Goal: Task Accomplishment & Management: Manage account settings

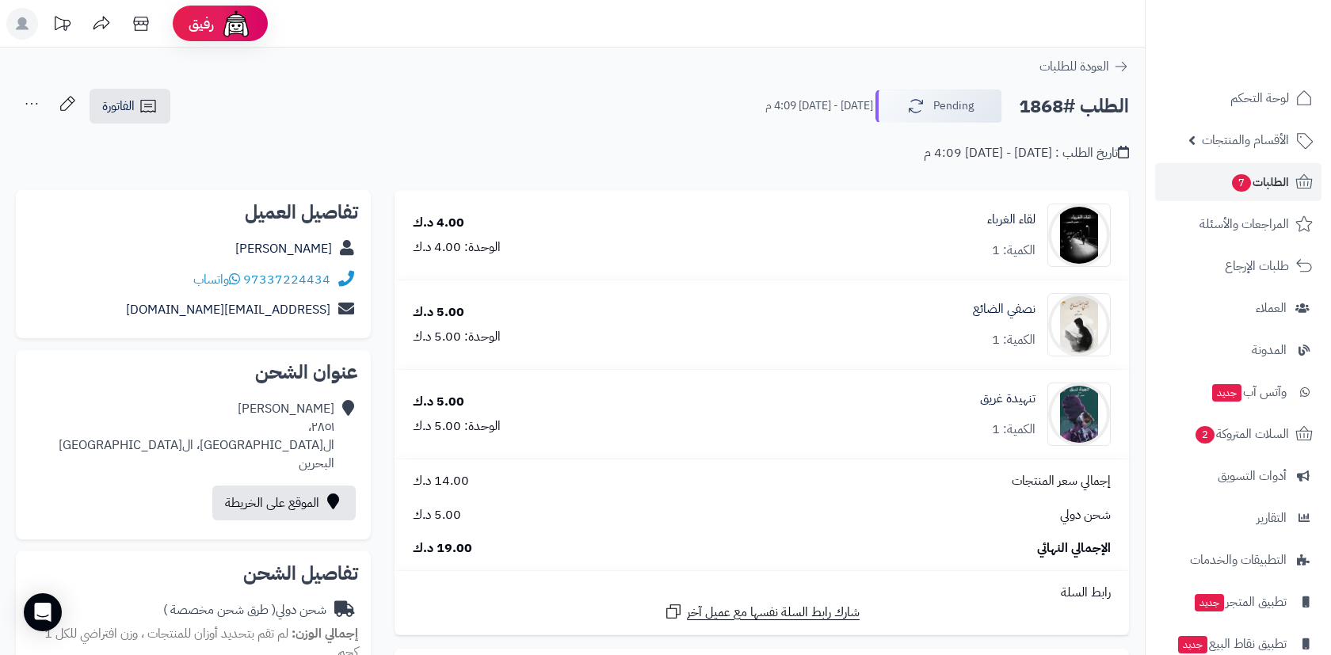
click at [1252, 187] on span "الطلبات 7" at bounding box center [1259, 182] width 59 height 22
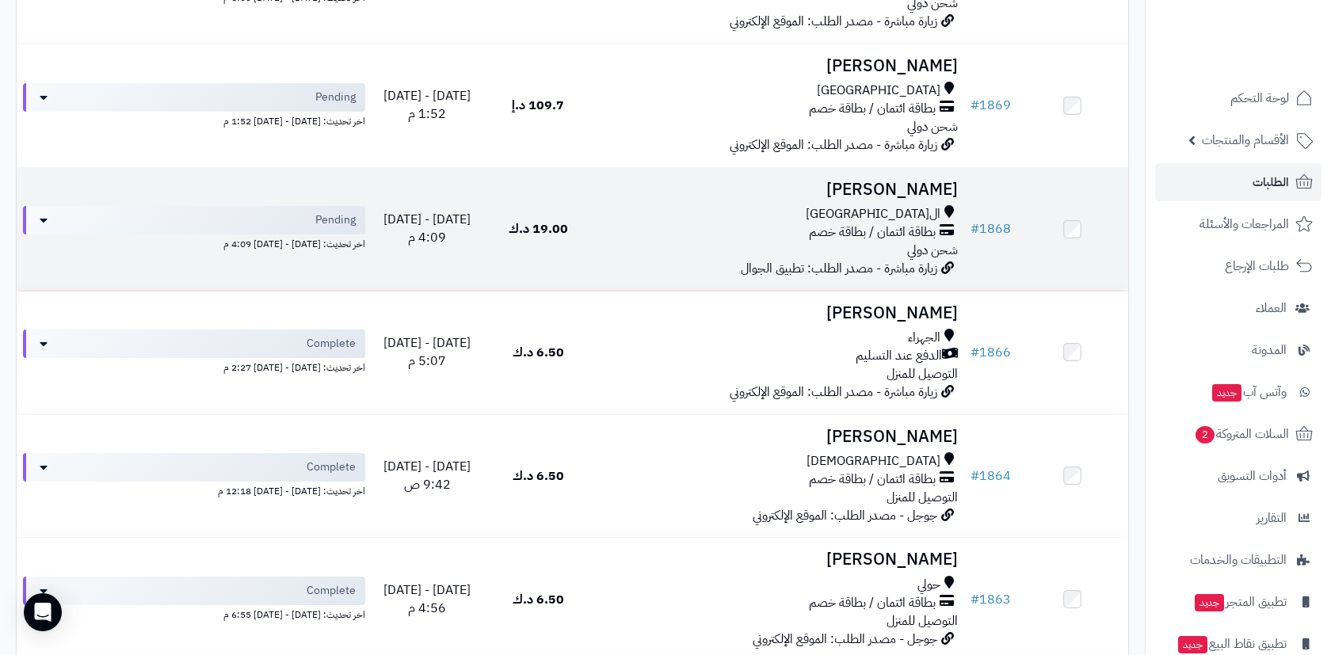
scroll to position [1321, 0]
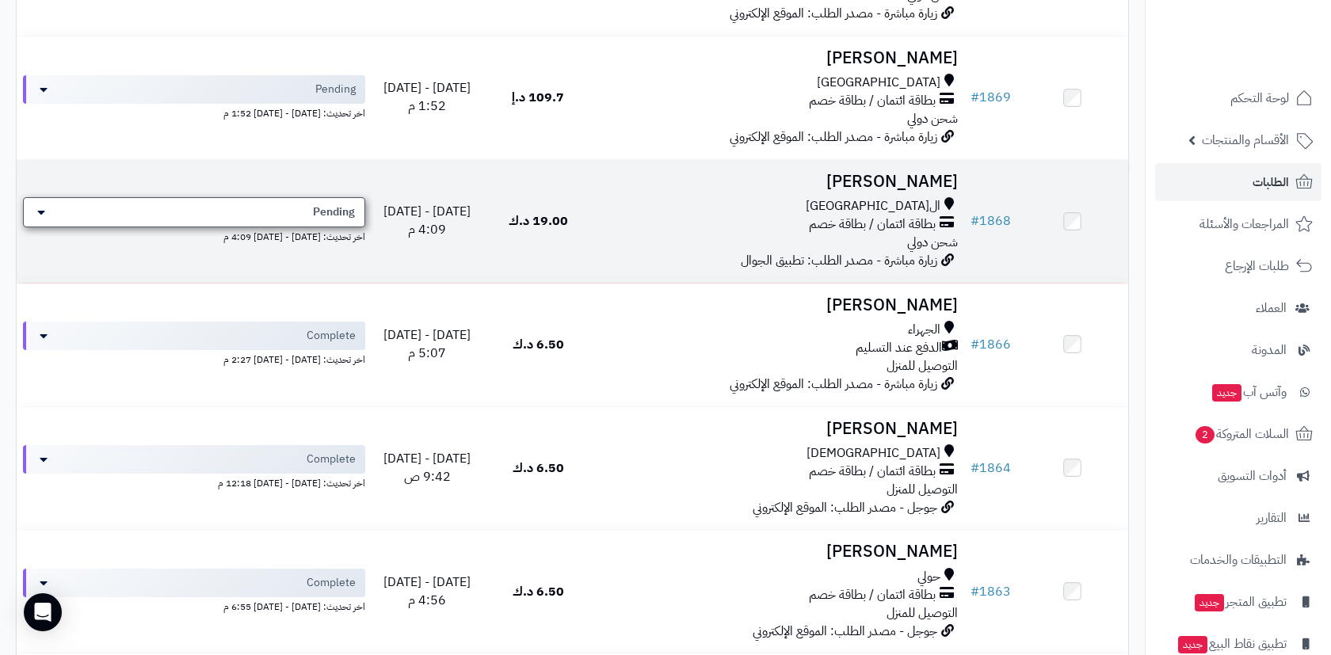
click at [246, 197] on div "Pending" at bounding box center [194, 212] width 342 height 30
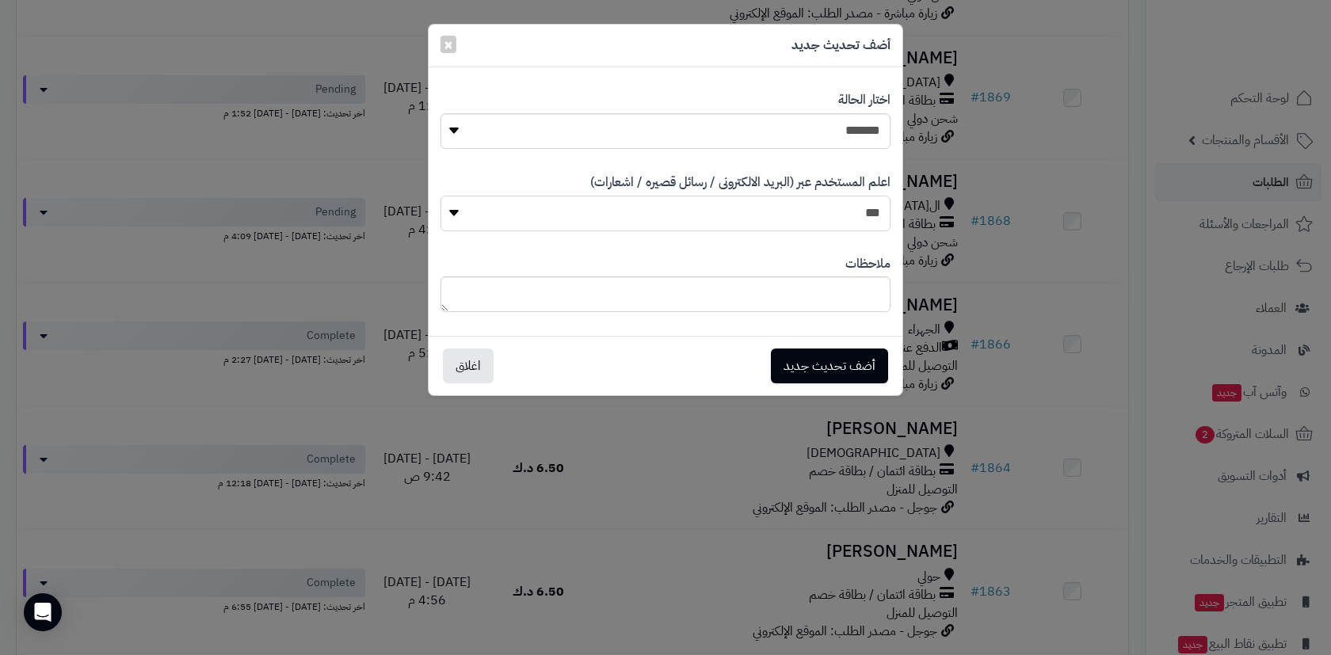
select select "*"
click at [842, 364] on button "أضف تحديث جديد" at bounding box center [829, 365] width 117 height 35
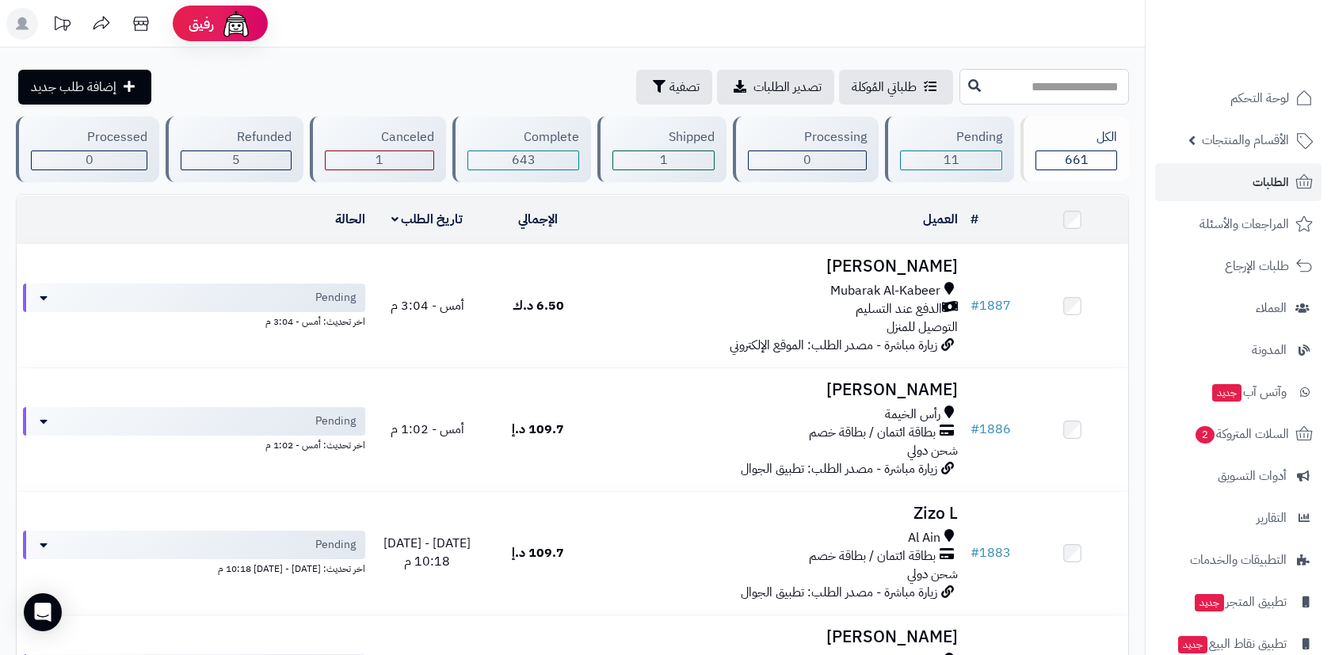
click at [977, 91] on input "text" at bounding box center [1044, 87] width 170 height 36
type input "*******"
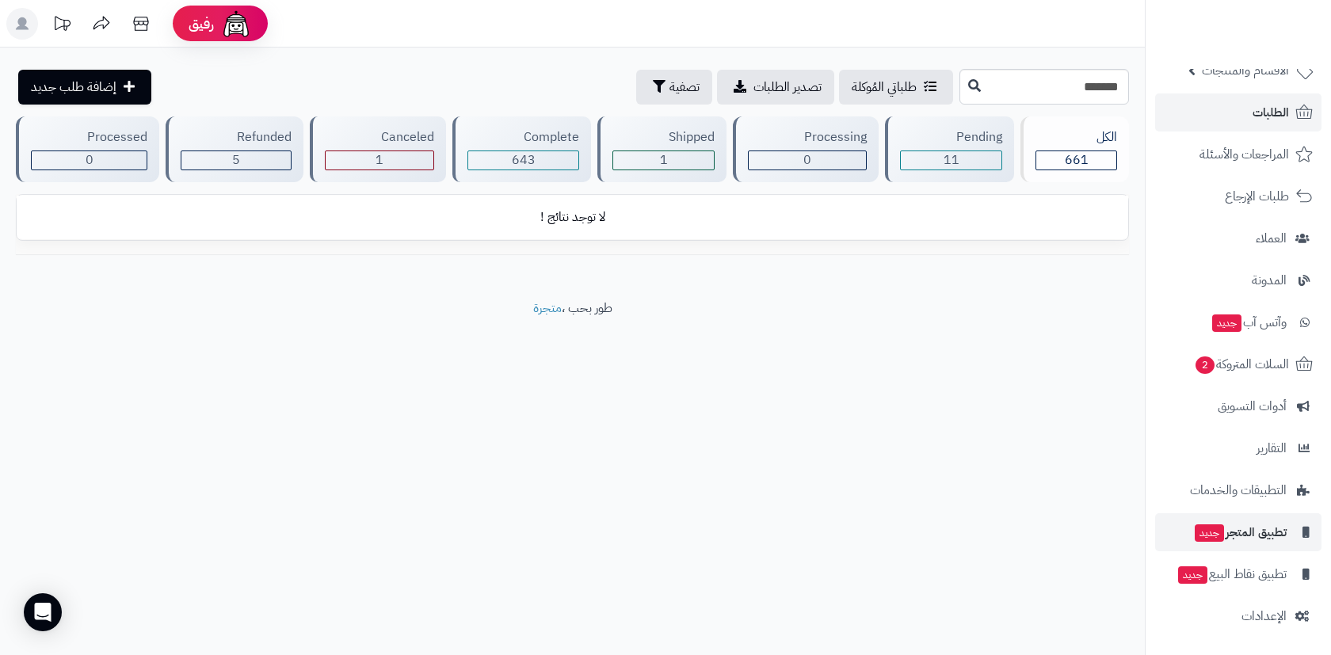
scroll to position [70, 0]
click at [1284, 250] on link "العملاء" at bounding box center [1238, 238] width 166 height 38
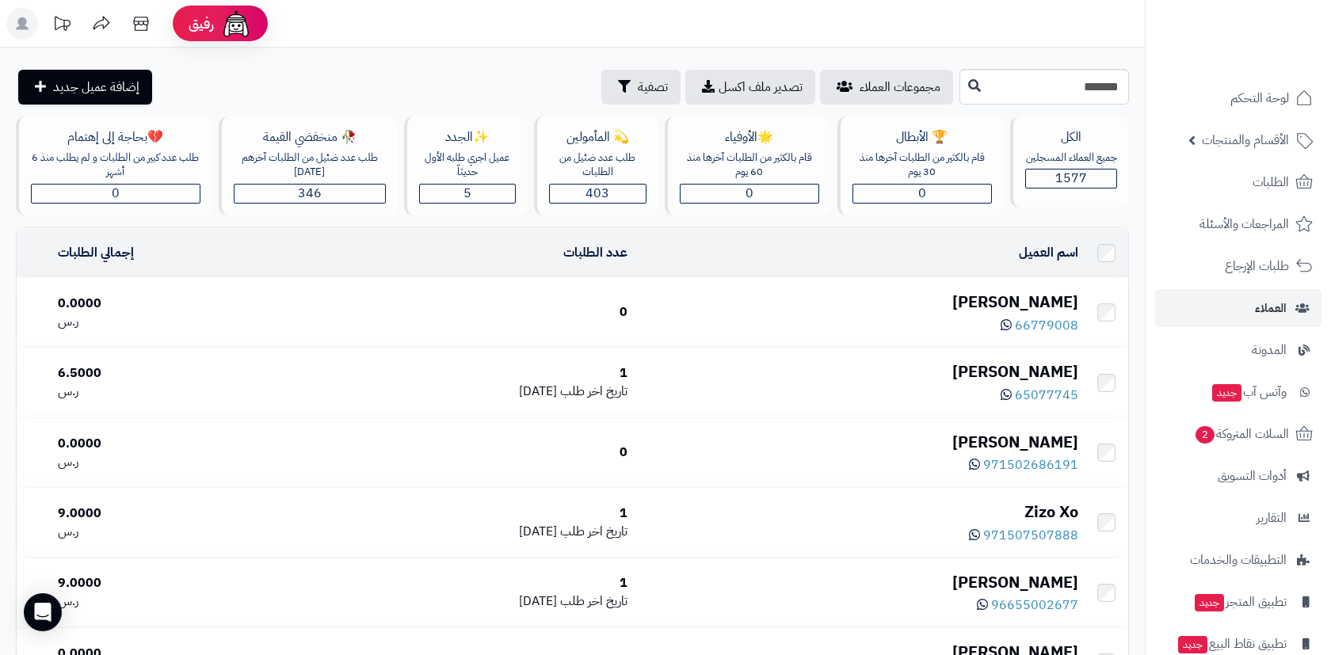
type input "*******"
click at [968, 82] on icon at bounding box center [974, 84] width 13 height 13
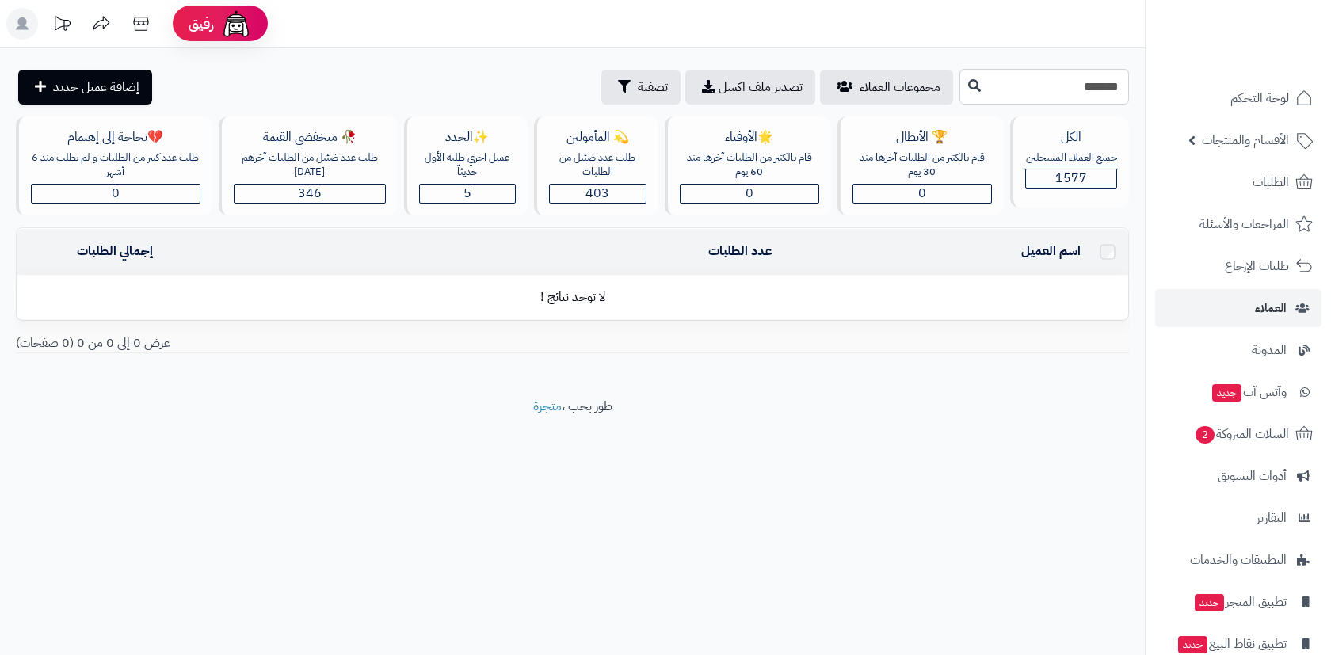
click at [959, 92] on input "*******" at bounding box center [1044, 87] width 170 height 36
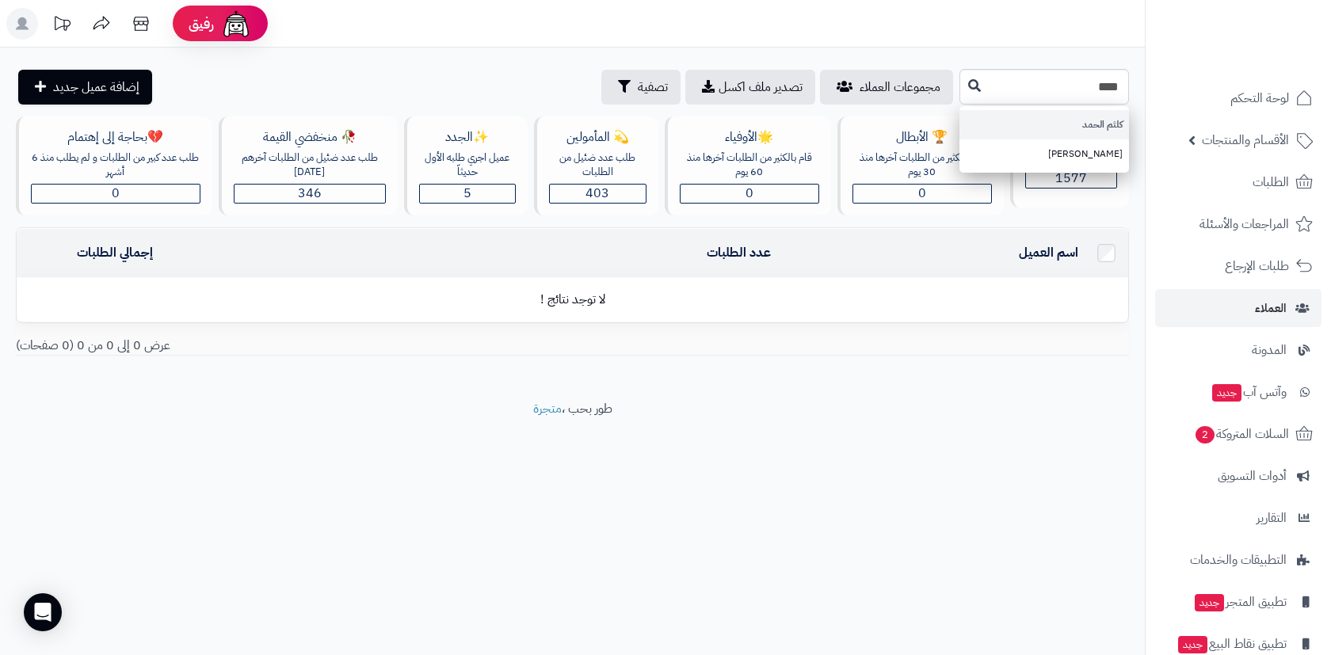
click at [976, 118] on link "كلثم الحمد" at bounding box center [1044, 124] width 170 height 29
type input "**********"
click at [963, 98] on button at bounding box center [975, 86] width 24 height 30
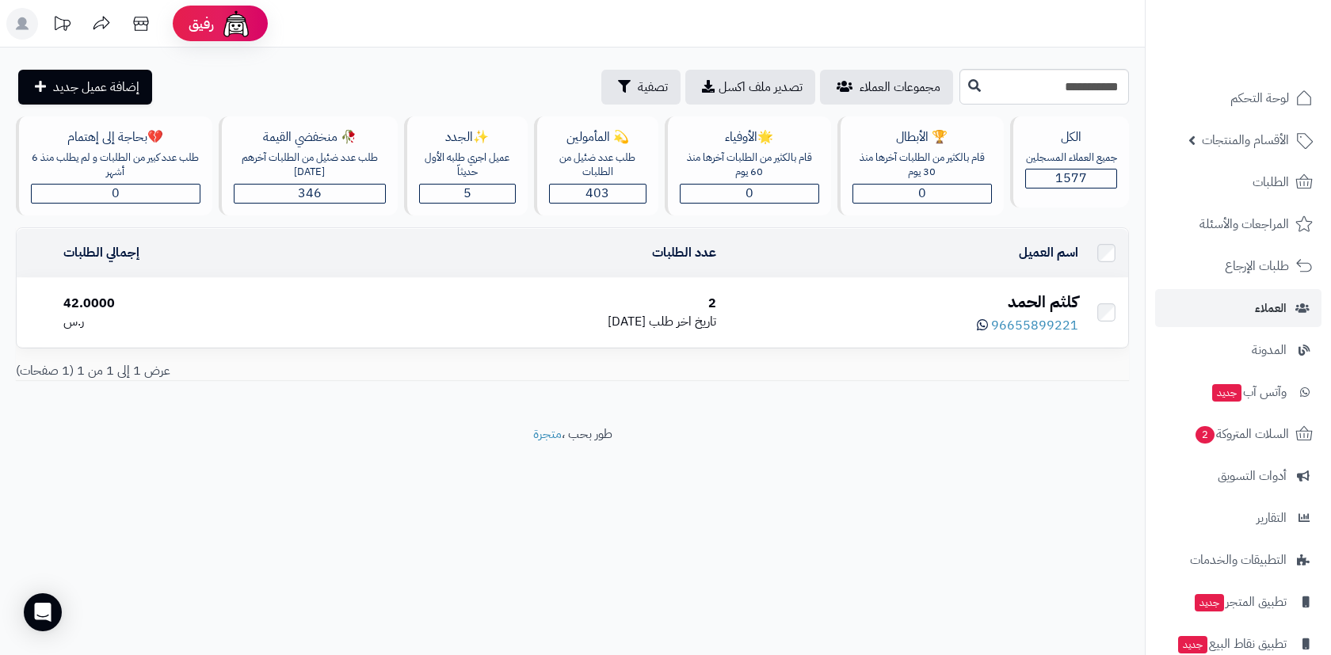
click at [767, 300] on td "كلثم الحمد 96655899221" at bounding box center [904, 312] width 362 height 69
click at [1020, 297] on div "كلثم الحمد" at bounding box center [903, 302] width 349 height 23
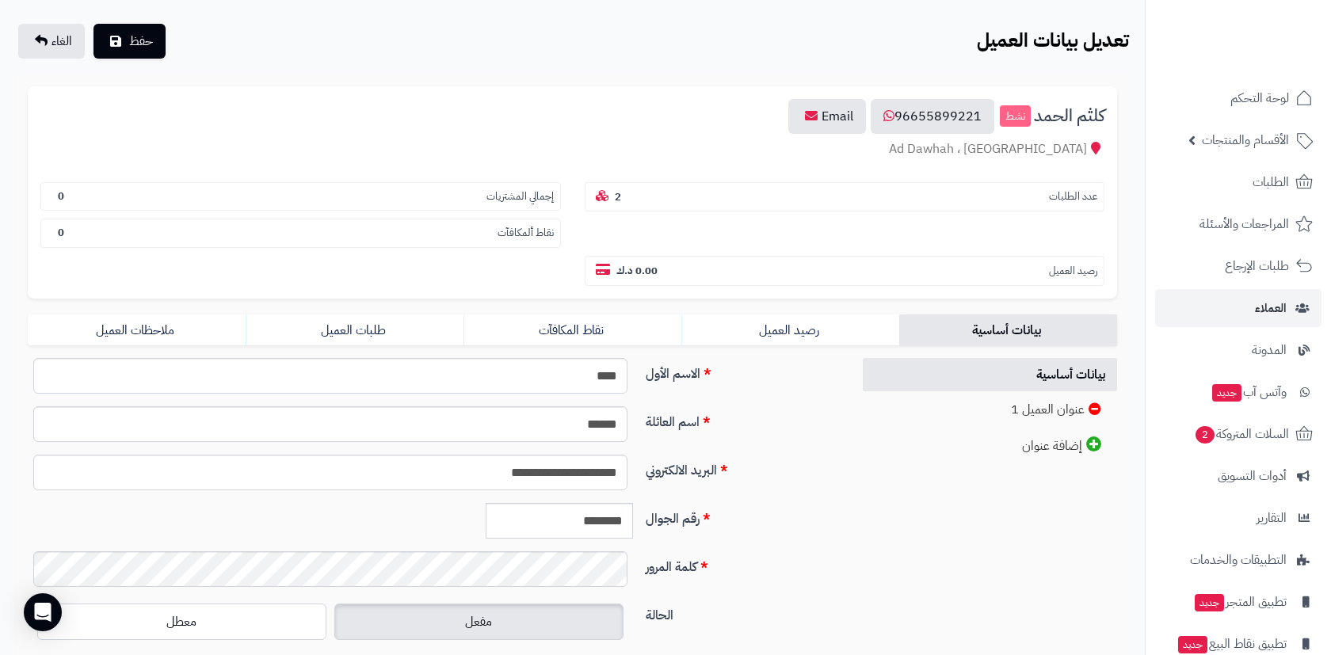
scroll to position [95, 0]
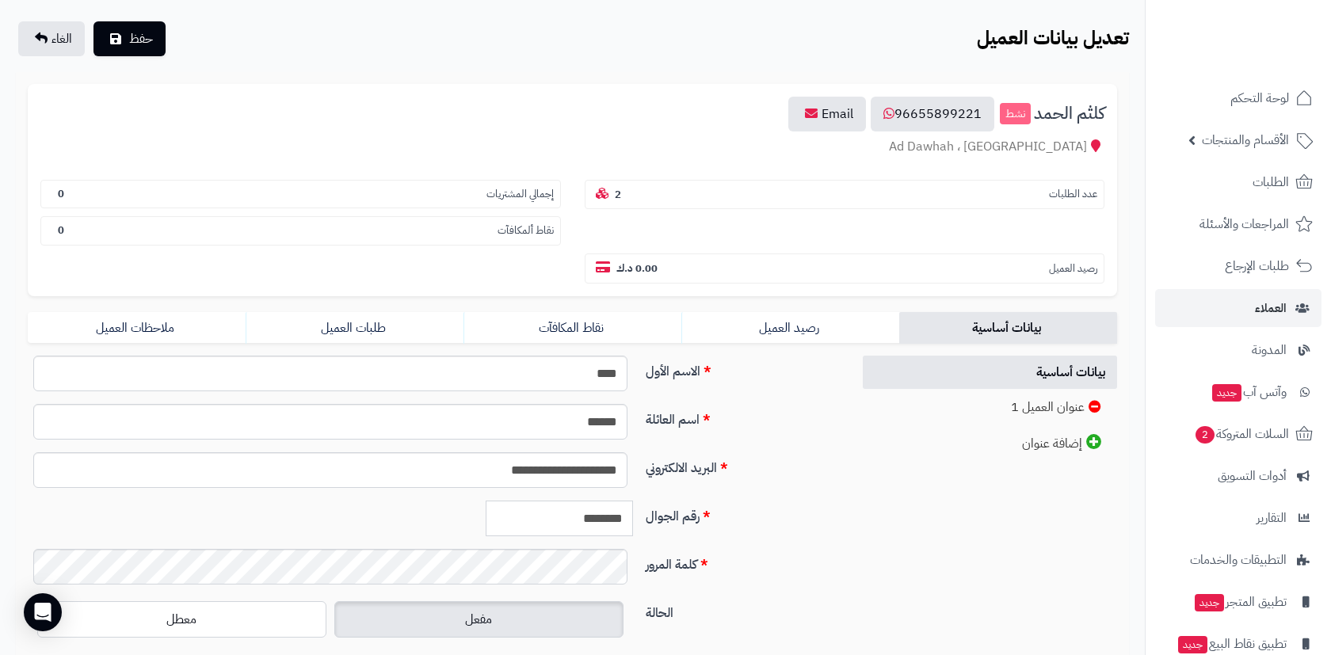
click at [580, 509] on input "********" at bounding box center [559, 519] width 147 height 36
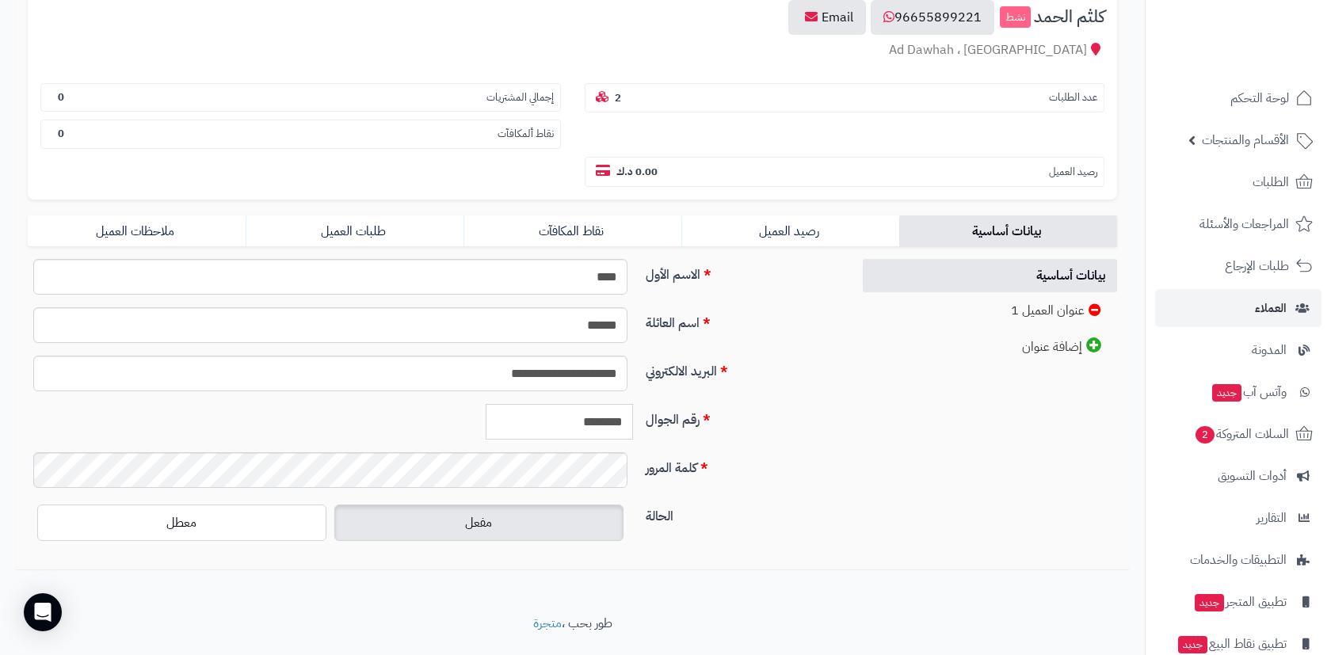
scroll to position [194, 0]
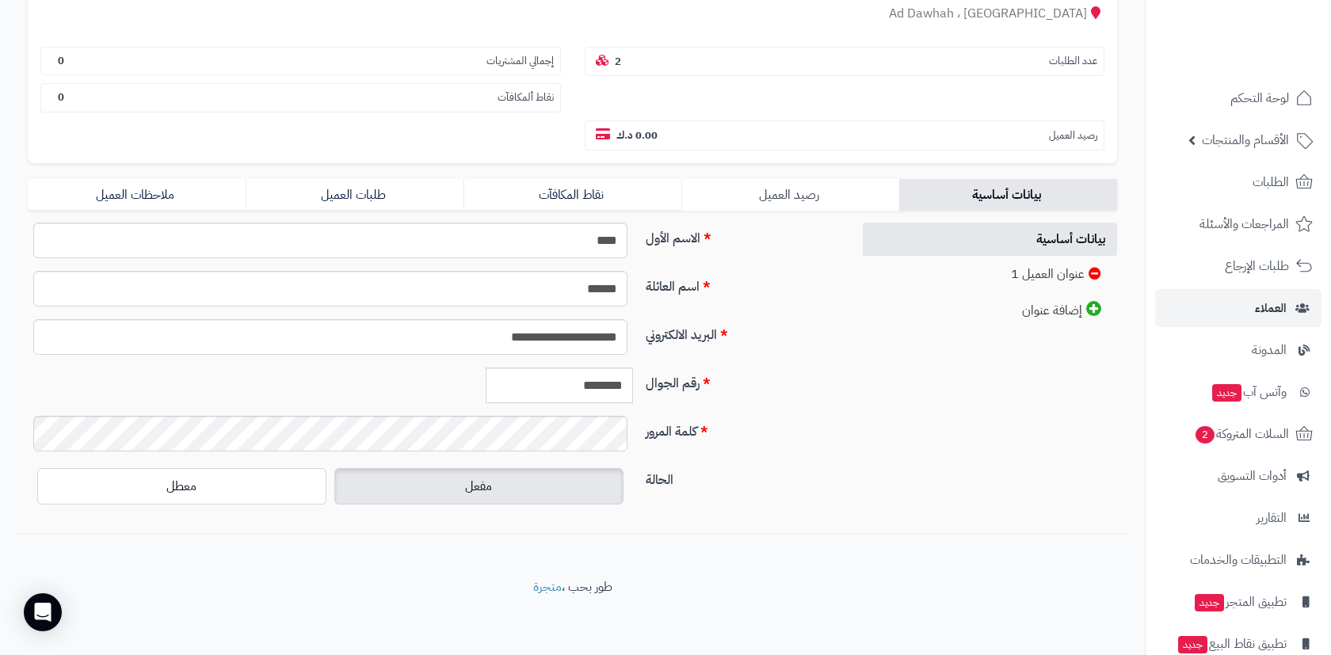
click at [728, 190] on link "رصيد العميل" at bounding box center [790, 195] width 218 height 32
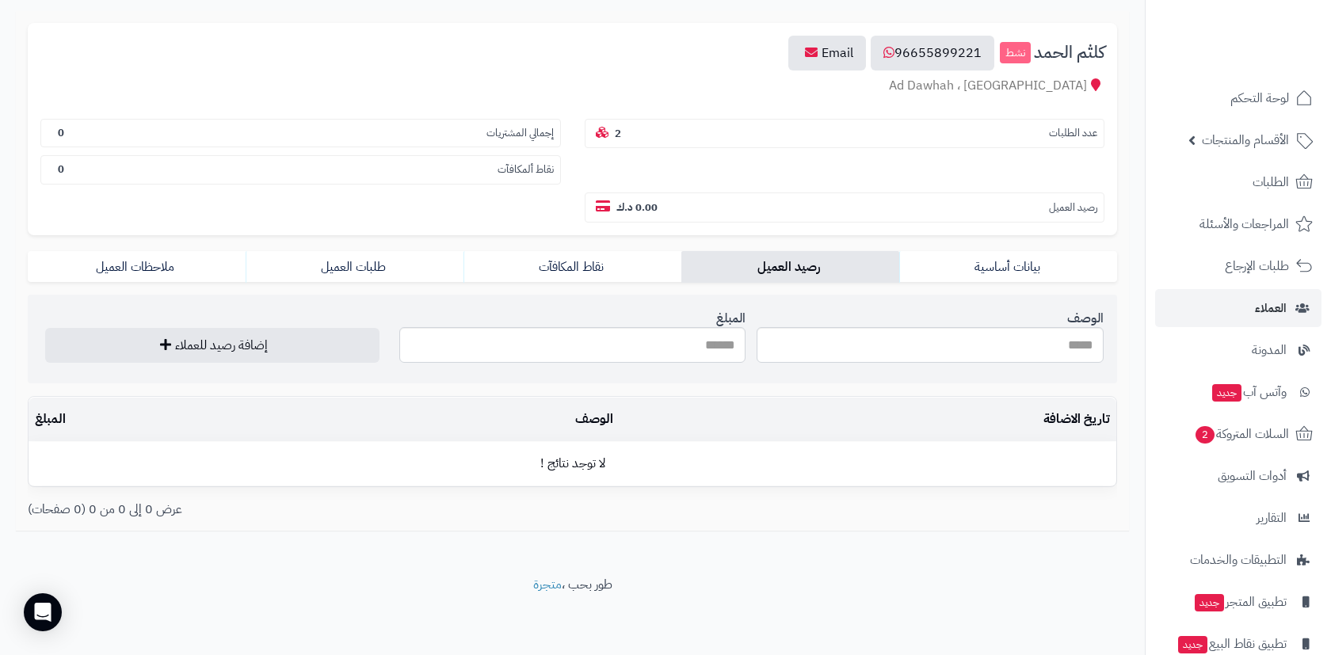
scroll to position [152, 0]
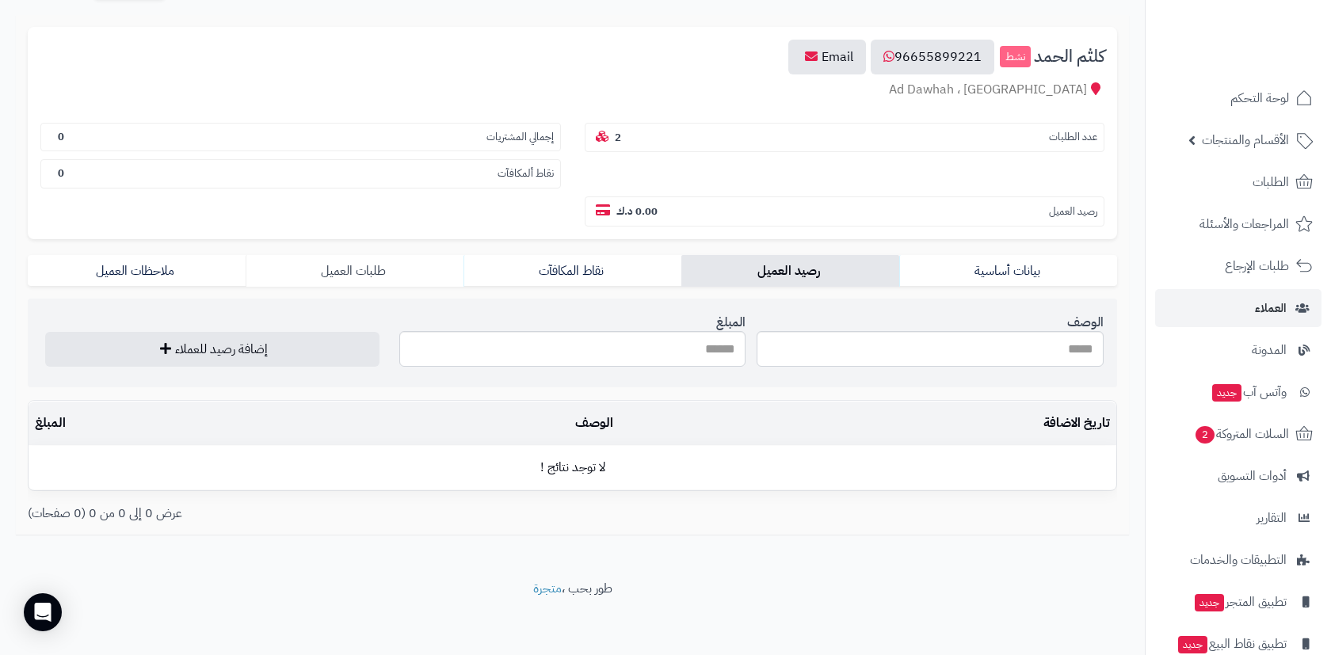
click at [322, 257] on link "طلبات العميل" at bounding box center [355, 271] width 218 height 32
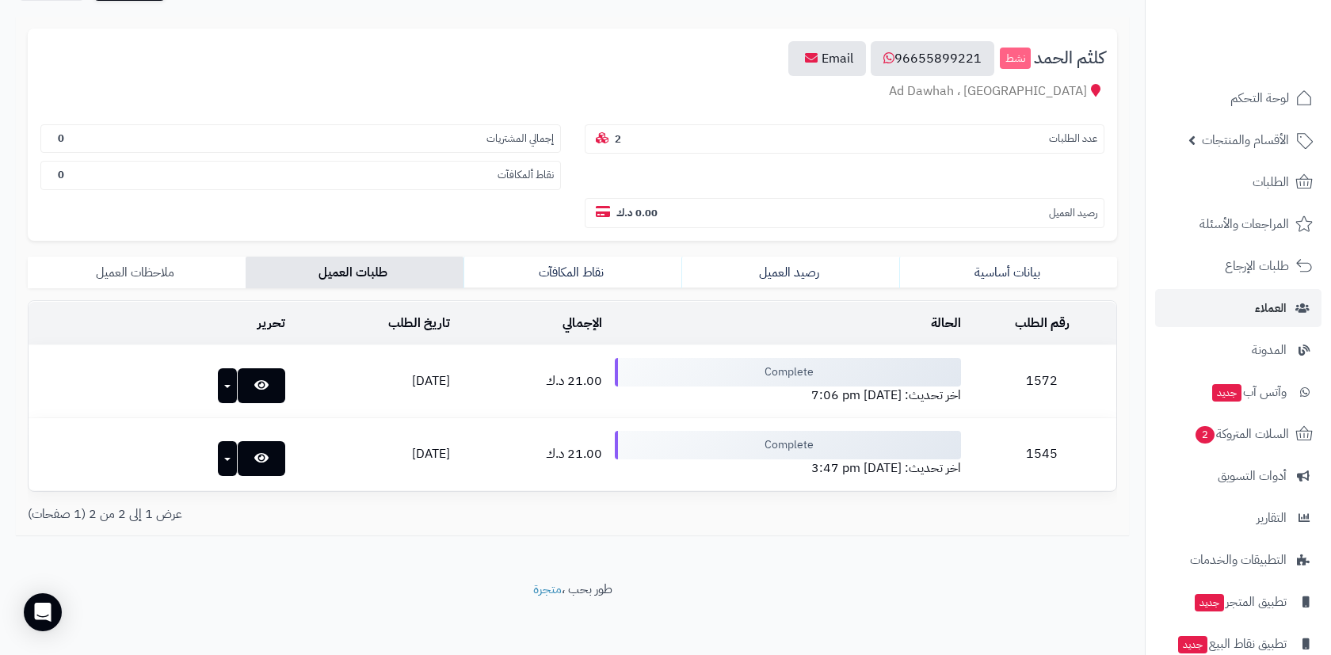
click at [181, 268] on link "ملاحظات العميل" at bounding box center [137, 273] width 218 height 32
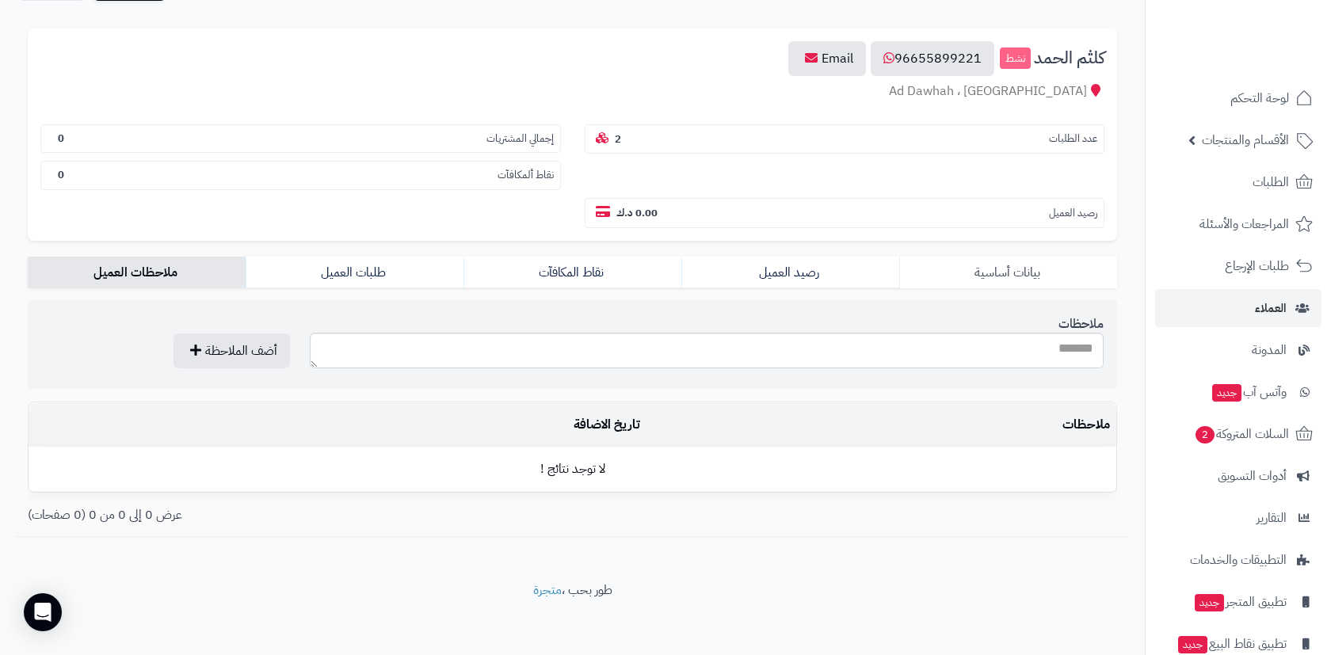
click at [1032, 280] on link "بيانات أساسية" at bounding box center [1008, 273] width 218 height 32
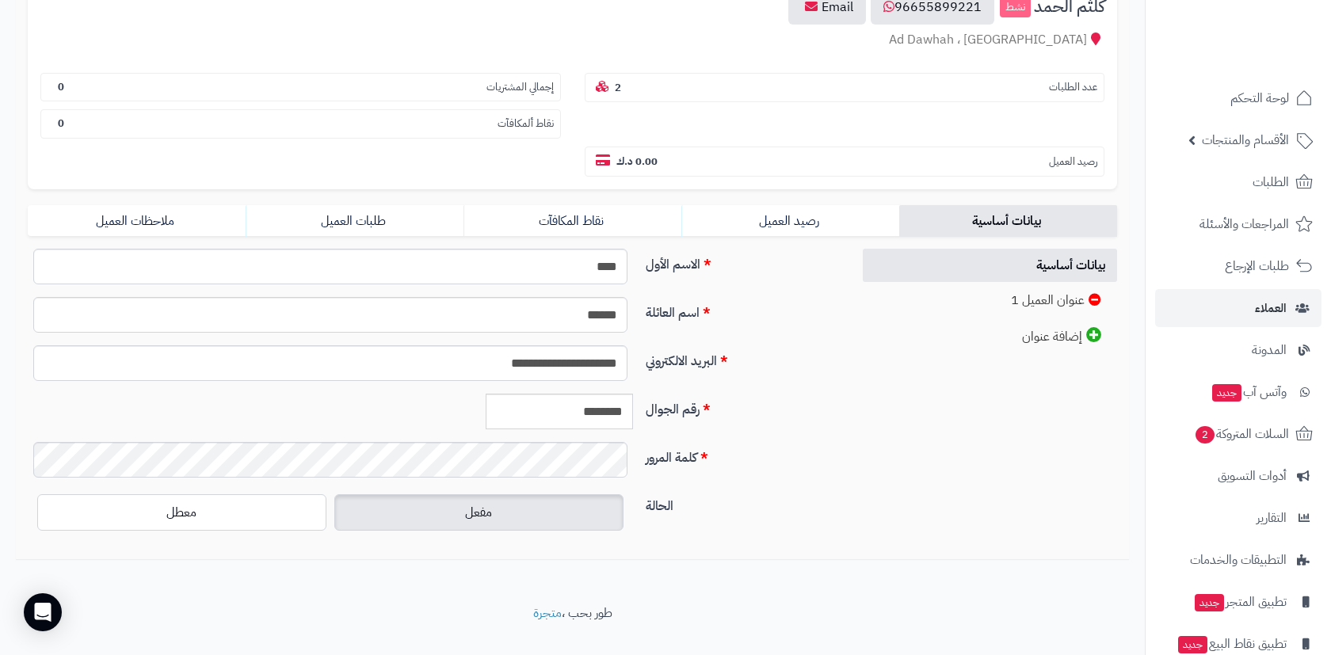
scroll to position [204, 0]
click at [825, 216] on link "رصيد العميل" at bounding box center [790, 219] width 218 height 32
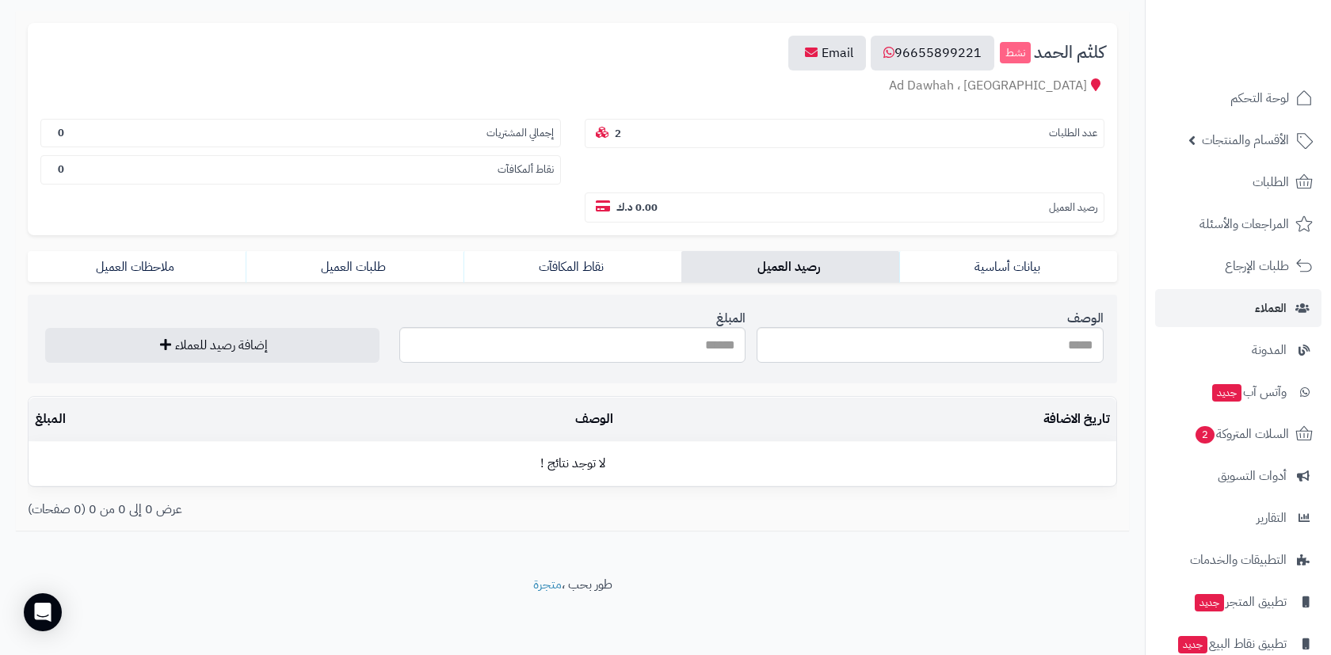
scroll to position [152, 0]
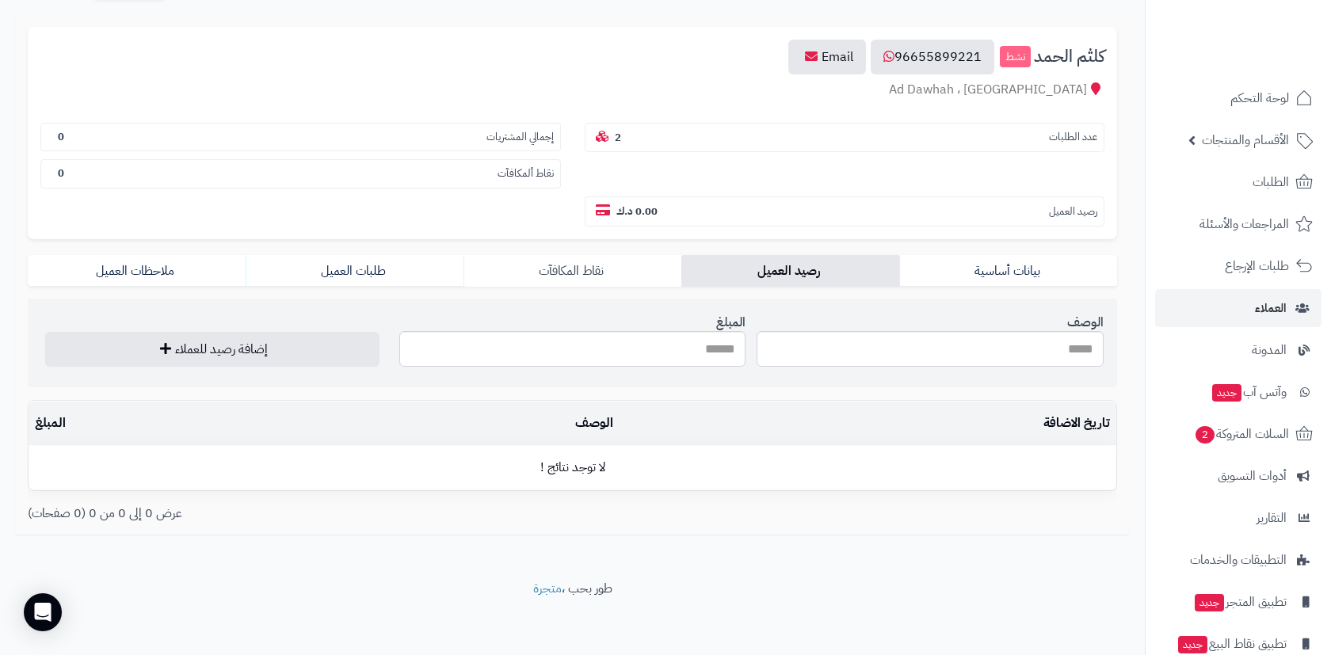
click at [650, 270] on link "نقاط المكافآت" at bounding box center [572, 271] width 218 height 32
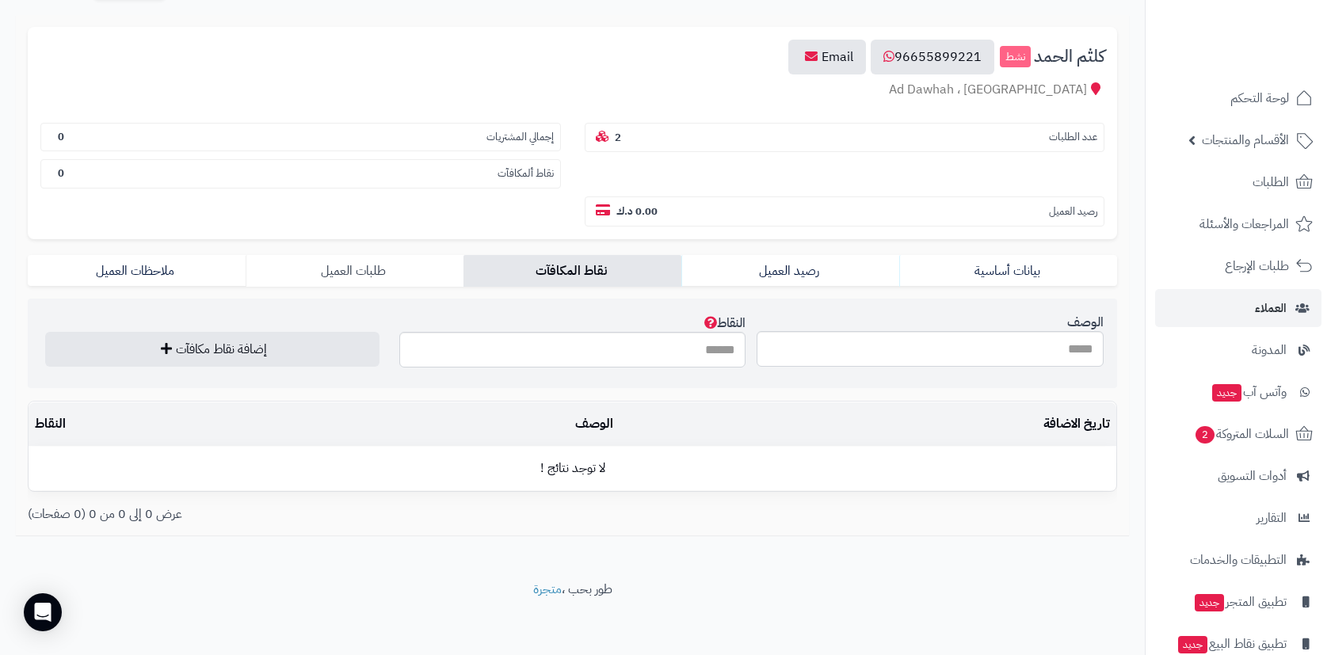
click at [432, 268] on link "طلبات العميل" at bounding box center [355, 271] width 218 height 32
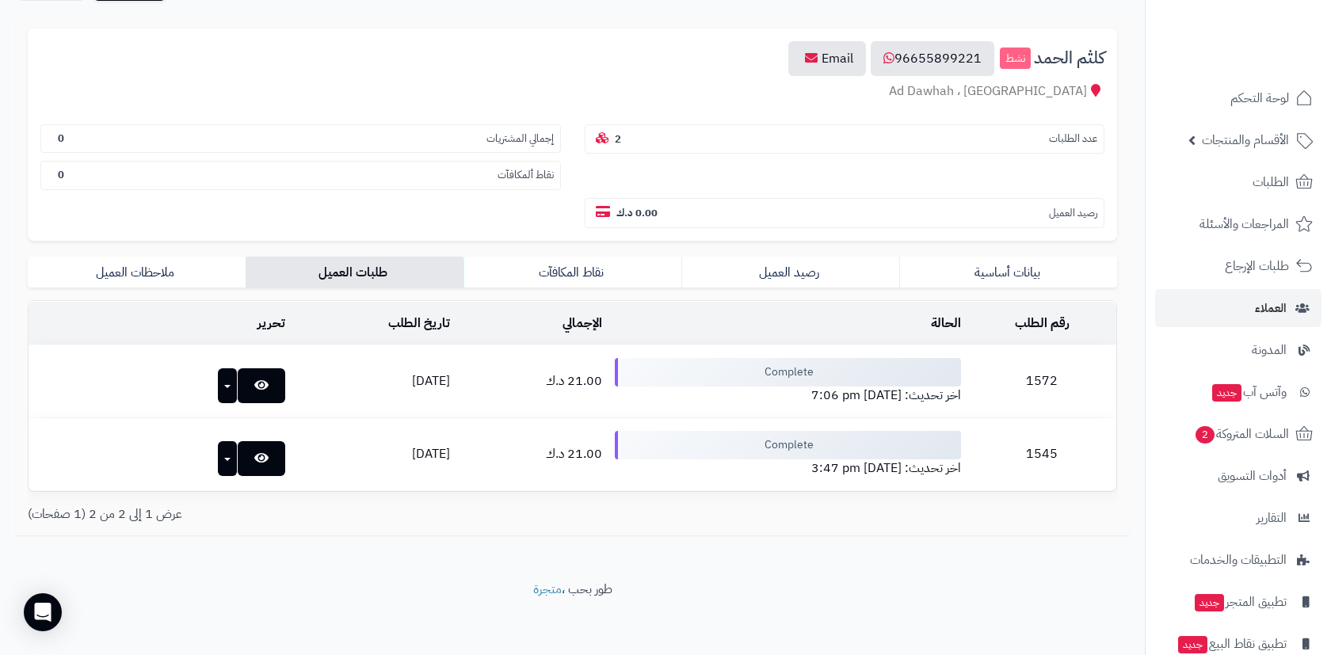
click at [241, 375] on link at bounding box center [262, 385] width 48 height 35
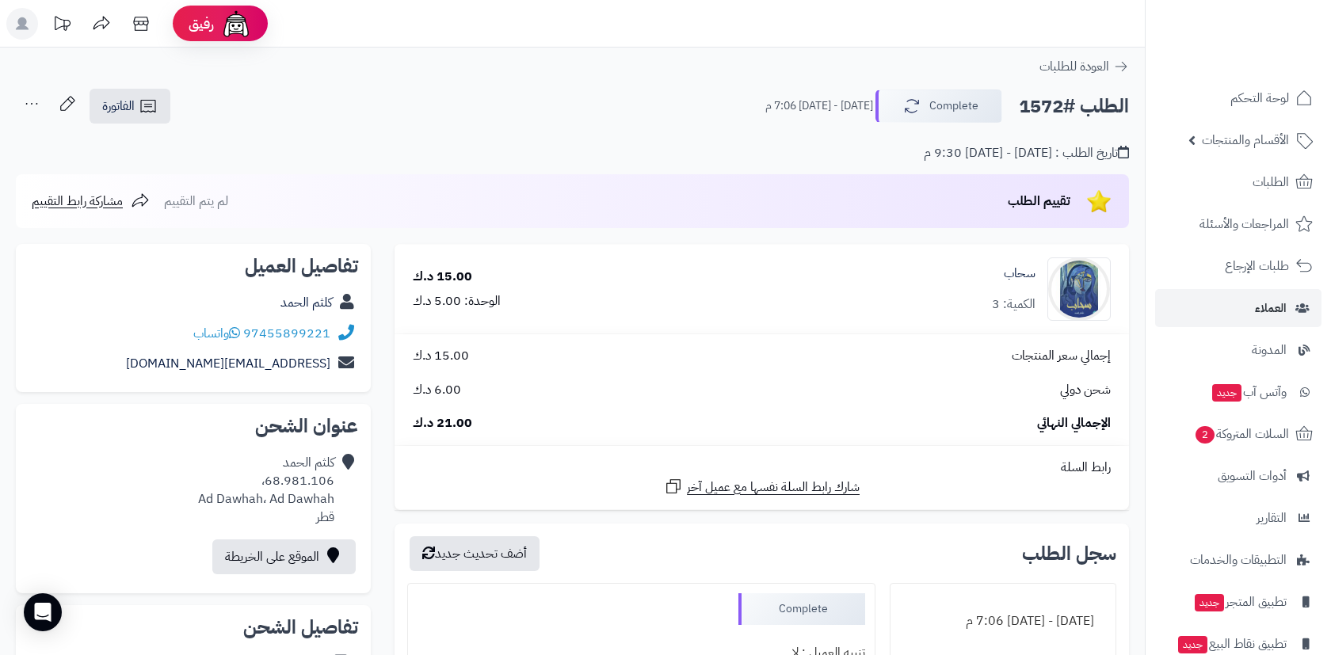
click at [280, 479] on div "كلثم الحمد 68.981.106، [PERSON_NAME]، Ad Dawhah قطر" at bounding box center [266, 490] width 136 height 72
click at [280, 479] on div "كلثم الحمد 68.981.106، Ad Dawhah، Ad Dawhah قطر" at bounding box center [266, 490] width 136 height 72
click at [273, 482] on div "كلثم الحمد 68.981.106، Ad Dawhah، Ad Dawhah قطر" at bounding box center [266, 490] width 136 height 72
click at [671, 268] on div "15.00 د.ك الوحدة: 5.00 د.ك" at bounding box center [558, 289] width 314 height 43
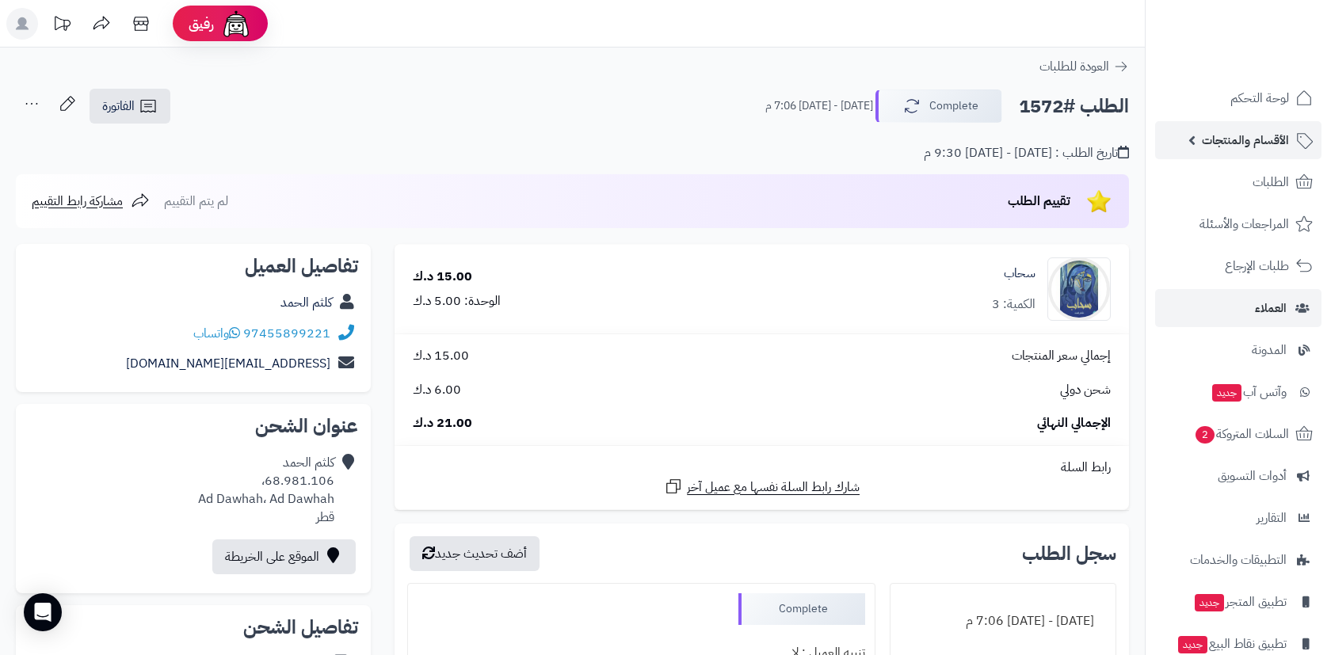
click at [1233, 138] on span "الأقسام والمنتجات" at bounding box center [1245, 140] width 87 height 22
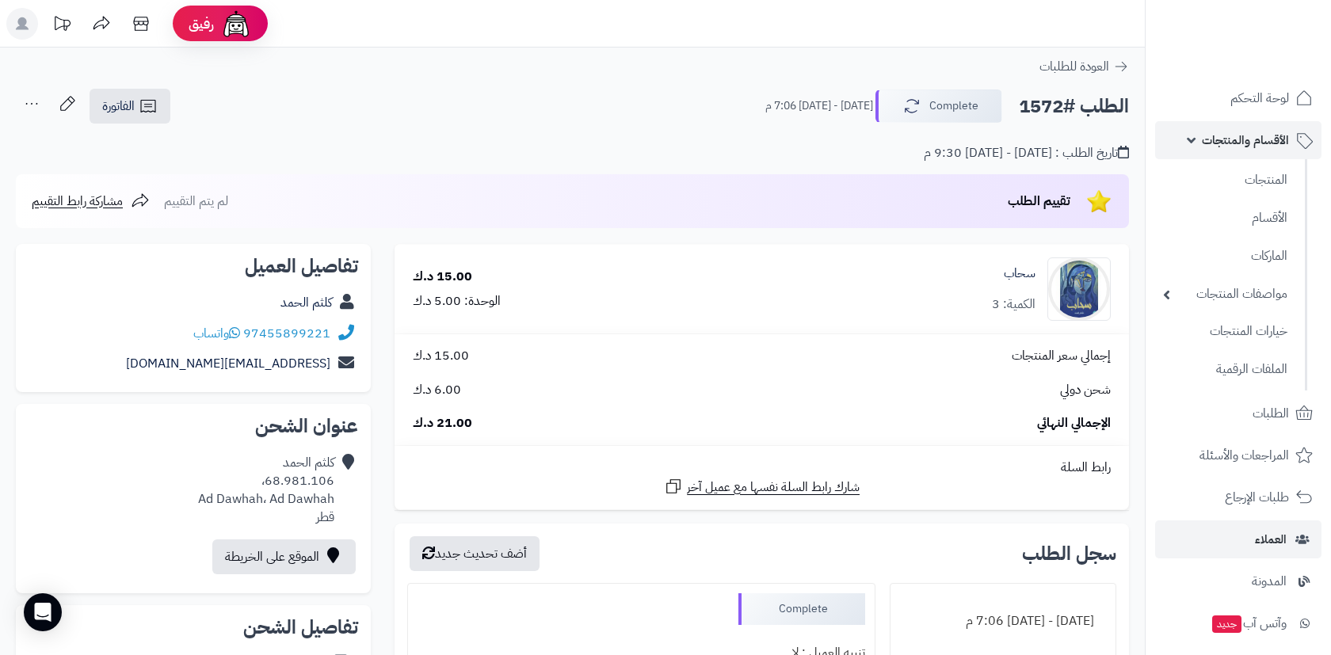
click at [1241, 132] on span "الأقسام والمنتجات" at bounding box center [1245, 140] width 87 height 22
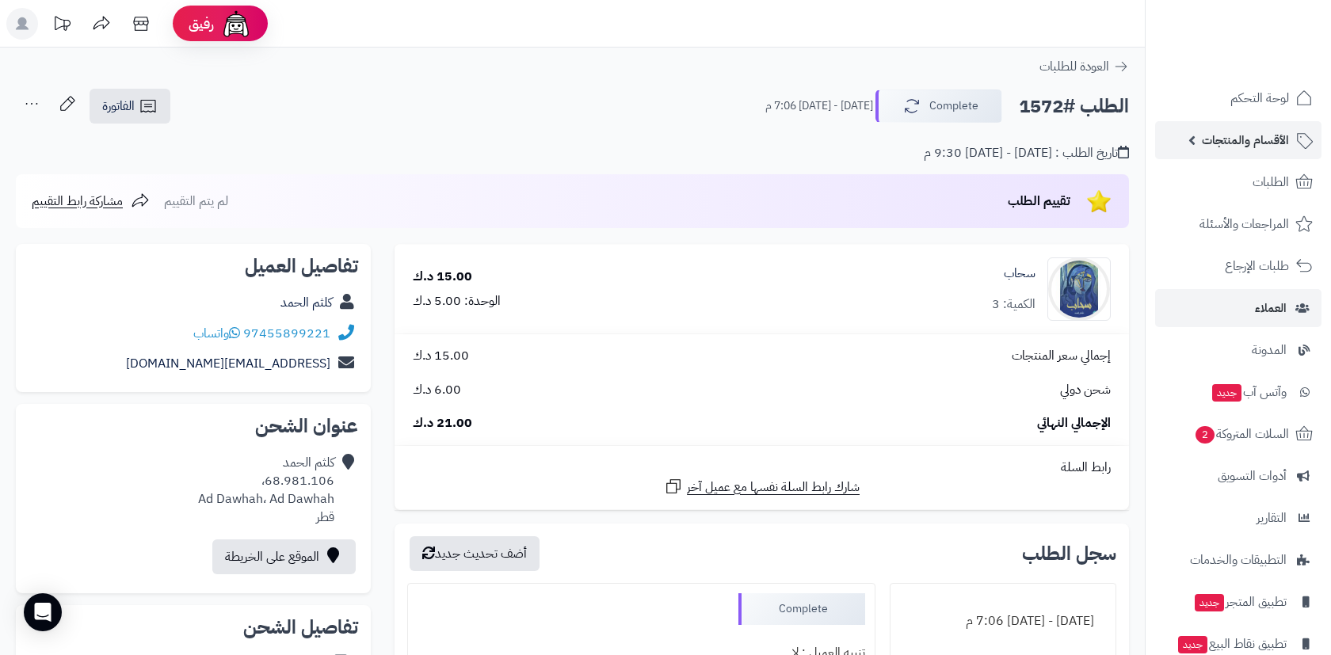
click at [1241, 132] on span "الأقسام والمنتجات" at bounding box center [1245, 140] width 87 height 22
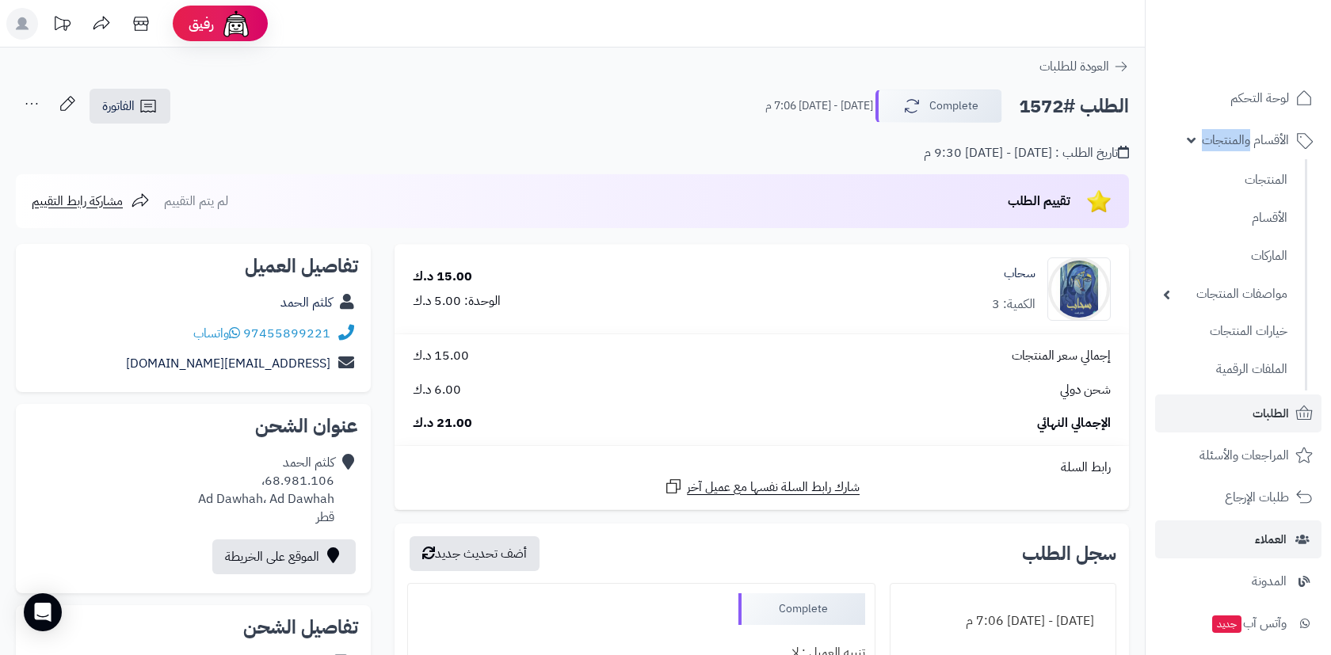
click at [1262, 402] on span "الطلبات" at bounding box center [1271, 413] width 36 height 22
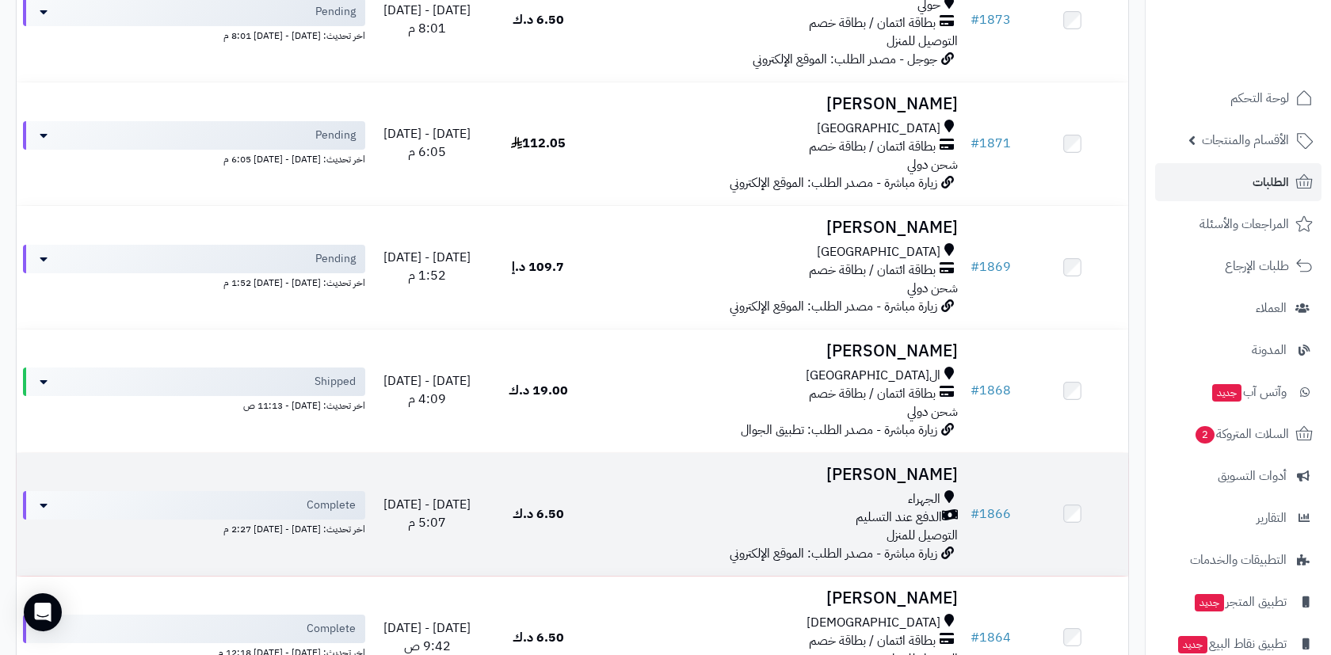
scroll to position [1150, 0]
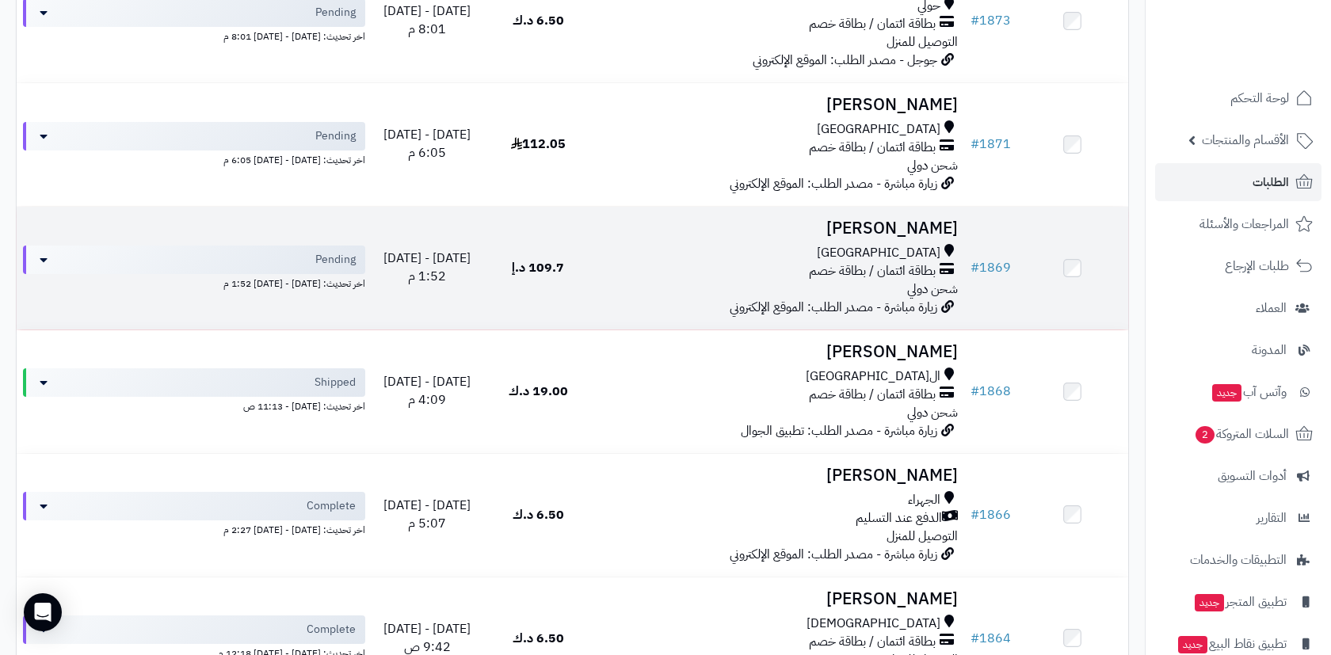
click at [715, 286] on td "Osama Natto دبي بطاقة ائتمان / بطاقة خصم شحن دولي زيارة مباشرة - مصدر الطلب: ال…" at bounding box center [779, 268] width 370 height 123
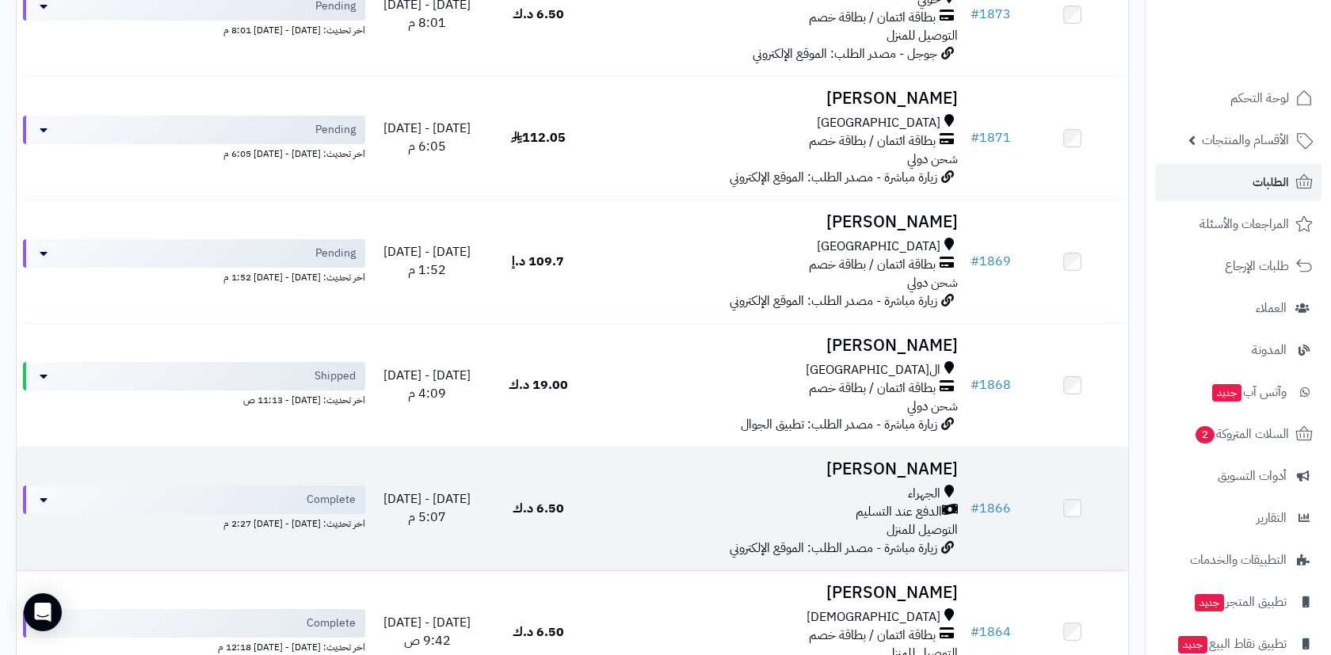
scroll to position [1153, 0]
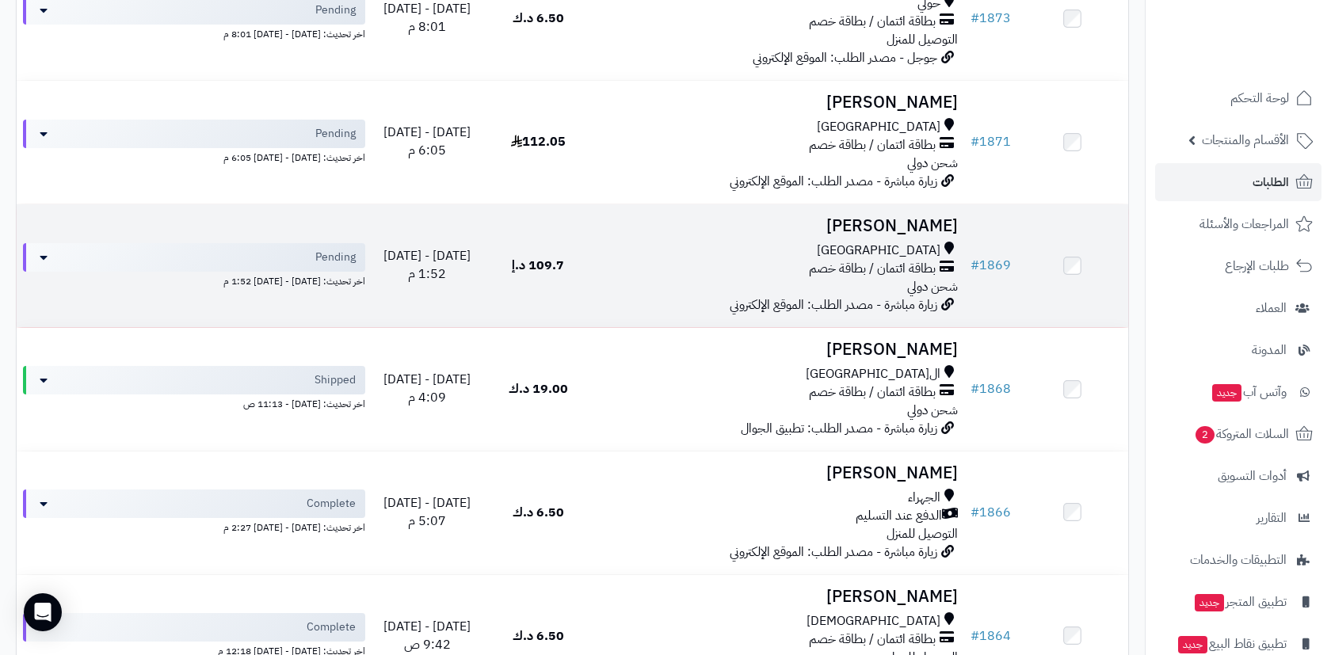
click at [772, 242] on div "دبي" at bounding box center [779, 251] width 357 height 18
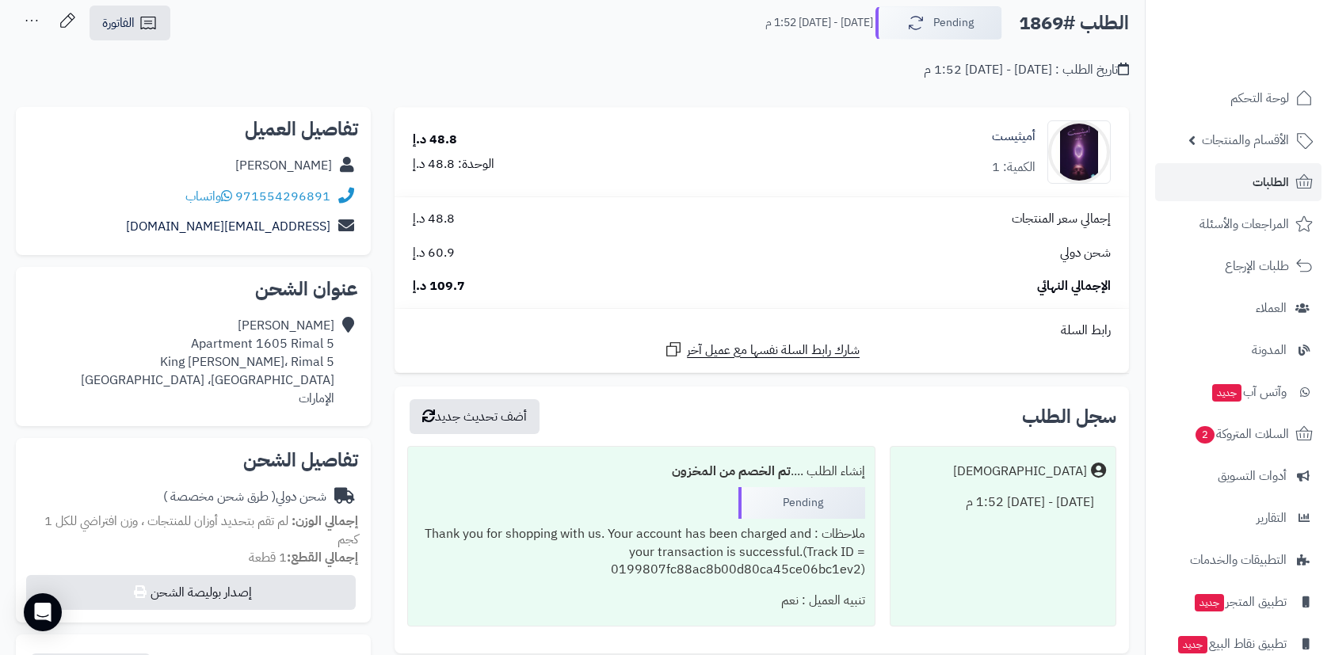
scroll to position [93, 0]
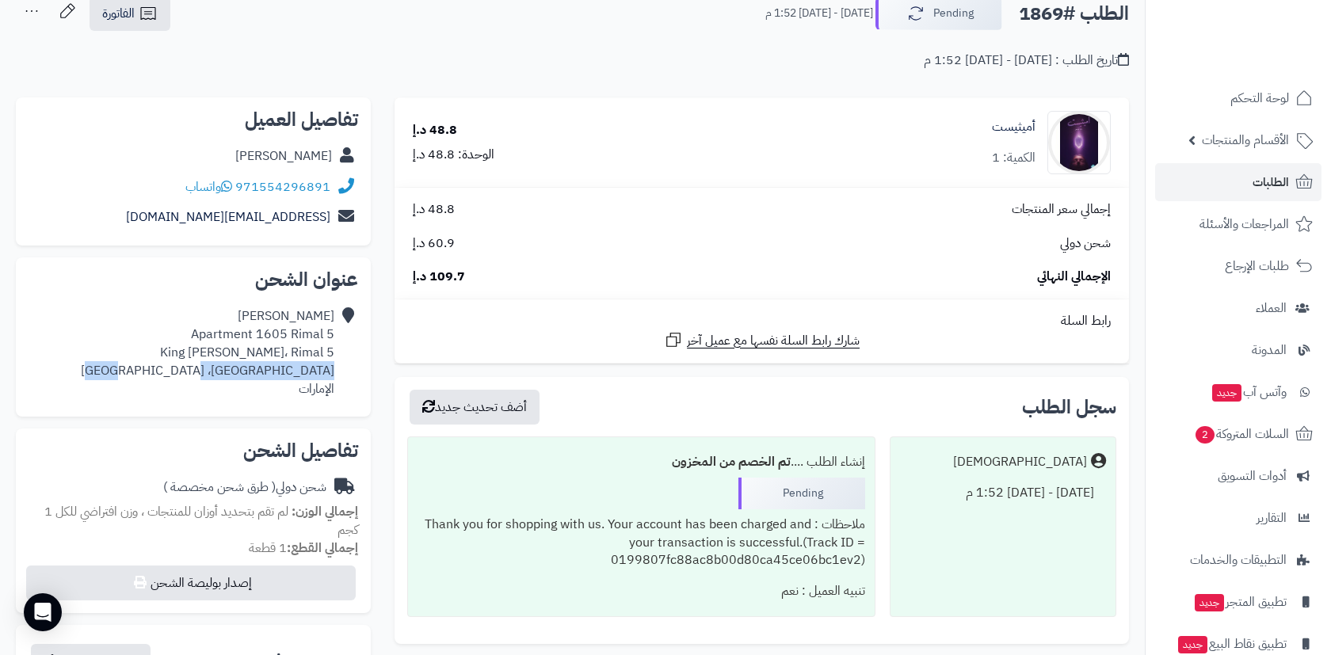
drag, startPoint x: 183, startPoint y: 366, endPoint x: 335, endPoint y: 360, distance: 152.2
click at [335, 360] on div "[PERSON_NAME] Apartment 1605 Rimal 5 King [PERSON_NAME]، Rimal 5 [GEOGRAPHIC_DA…" at bounding box center [194, 352] width 330 height 103
copy div "[GEOGRAPHIC_DATA]"
click at [320, 390] on div "[PERSON_NAME] Apartment 1605 Rimal 5 King [PERSON_NAME]، Rimal 5 [GEOGRAPHIC_DA…" at bounding box center [208, 352] width 254 height 90
drag, startPoint x: 338, startPoint y: 382, endPoint x: 321, endPoint y: 334, distance: 51.4
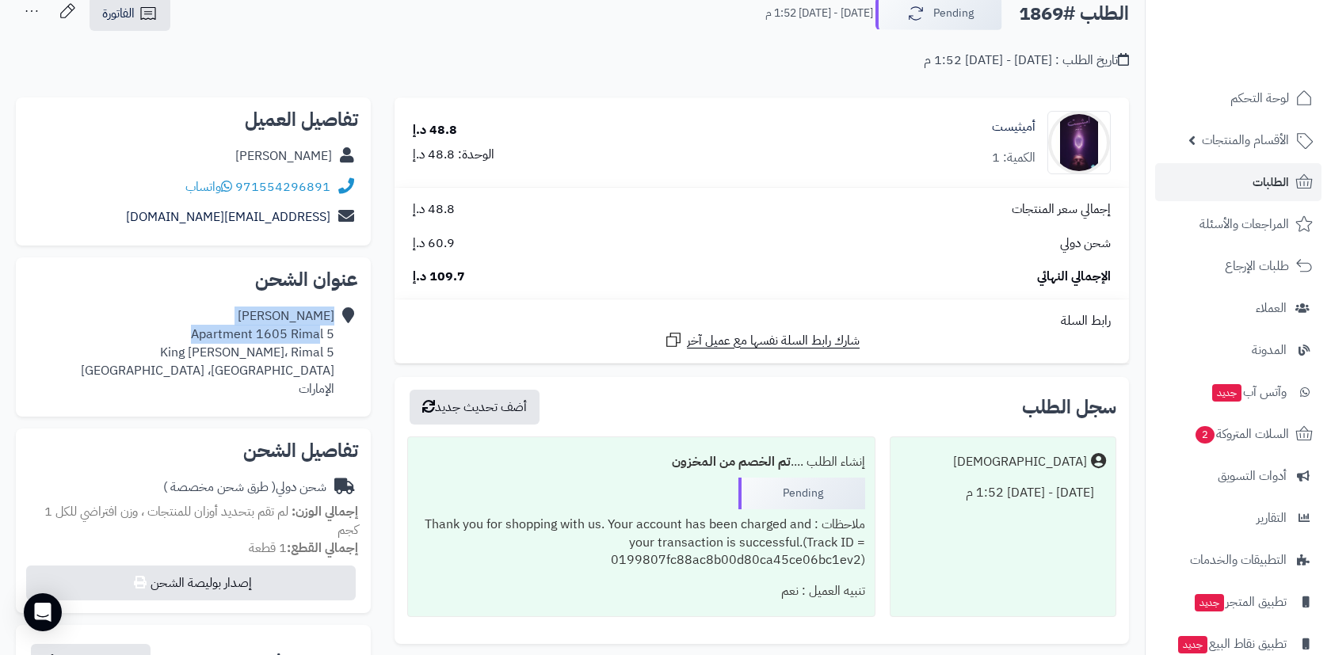
click at [321, 334] on div "[PERSON_NAME] Apartment 1605 Rimal 5 King [PERSON_NAME]، Rimal 5 [GEOGRAPHIC_DA…" at bounding box center [194, 352] width 330 height 103
click at [321, 334] on div "[PERSON_NAME] Apartment 1605 Rimal 5 King [PERSON_NAME]، Rimal 5 [GEOGRAPHIC_DA…" at bounding box center [208, 352] width 254 height 90
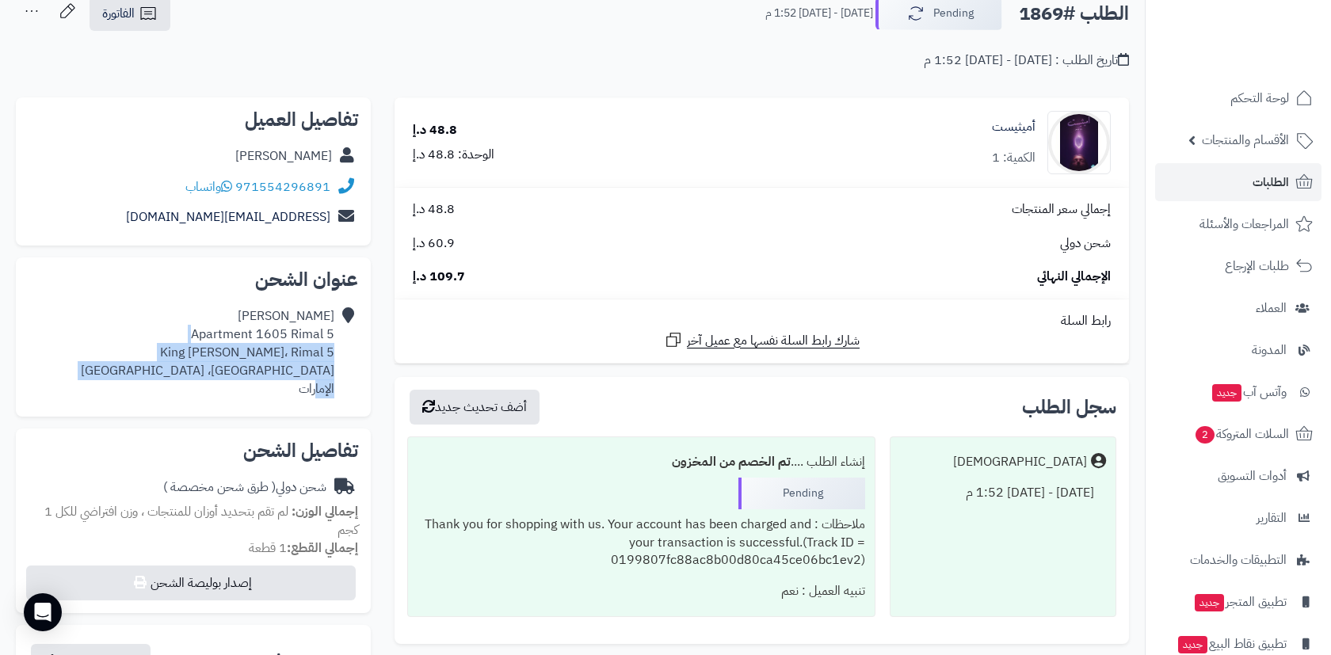
drag, startPoint x: 197, startPoint y: 327, endPoint x: 316, endPoint y: 382, distance: 130.8
click at [316, 382] on div "[PERSON_NAME] Apartment 1605 Rimal 5 King [PERSON_NAME]، Rimal 5 [GEOGRAPHIC_DA…" at bounding box center [208, 352] width 254 height 90
drag, startPoint x: 291, startPoint y: 383, endPoint x: 193, endPoint y: 322, distance: 115.6
click at [193, 322] on div "Osama Natto Apartment 1605 Rimal 5 King Salman Bin Abdulaziz، Rimal 5 Jumeirah …" at bounding box center [208, 352] width 254 height 90
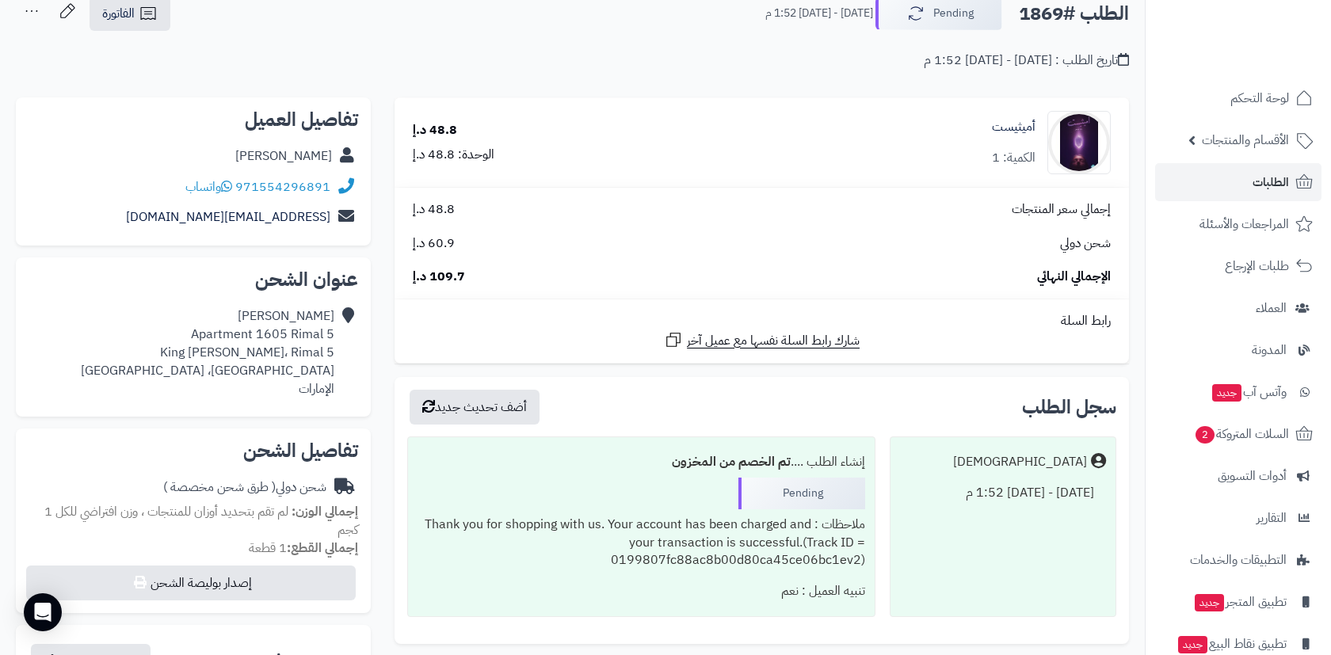
click at [249, 386] on div "Osama Natto Apartment 1605 Rimal 5 King Salman Bin Abdulaziz، Rimal 5 Jumeirah …" at bounding box center [208, 352] width 254 height 90
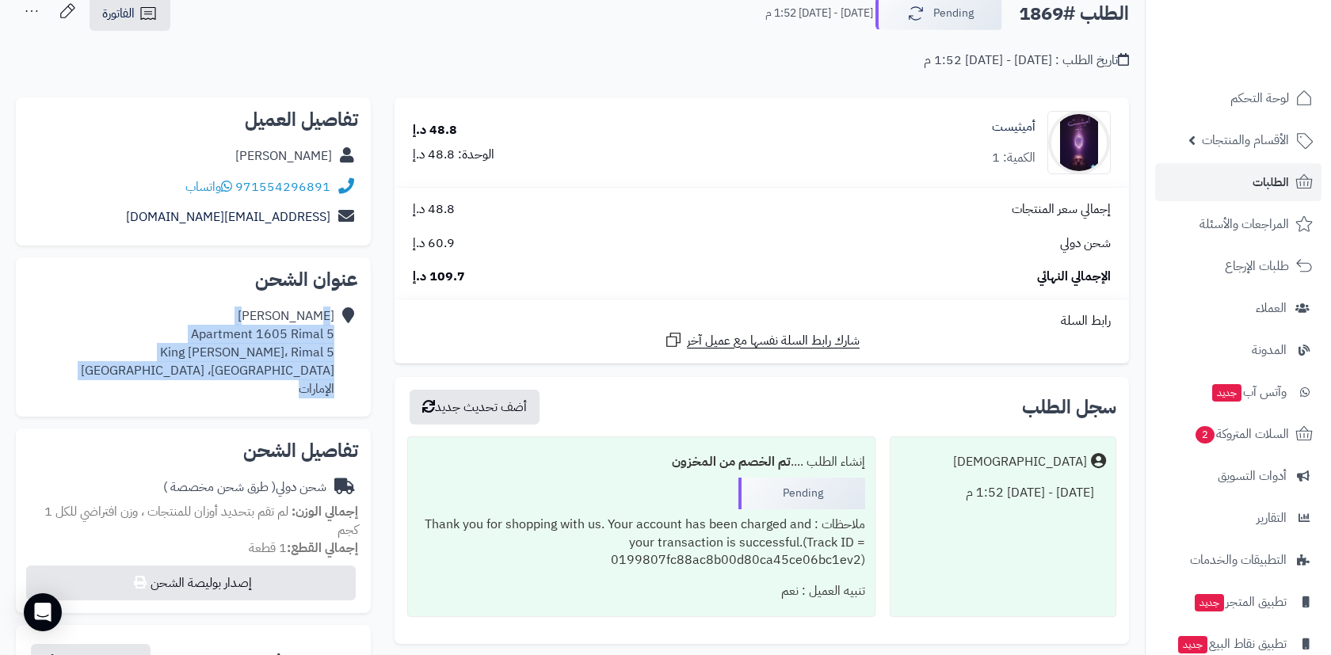
drag, startPoint x: 270, startPoint y: 386, endPoint x: 196, endPoint y: 314, distance: 103.1
click at [196, 314] on div "Osama Natto Apartment 1605 Rimal 5 King Salman Bin Abdulaziz، Rimal 5 Jumeirah …" at bounding box center [208, 352] width 254 height 90
copy div "Apartment 1605 Rimal 5 King Salman Bin Abdulaziz، Rimal 5 Jumeirah Beach Reside…"
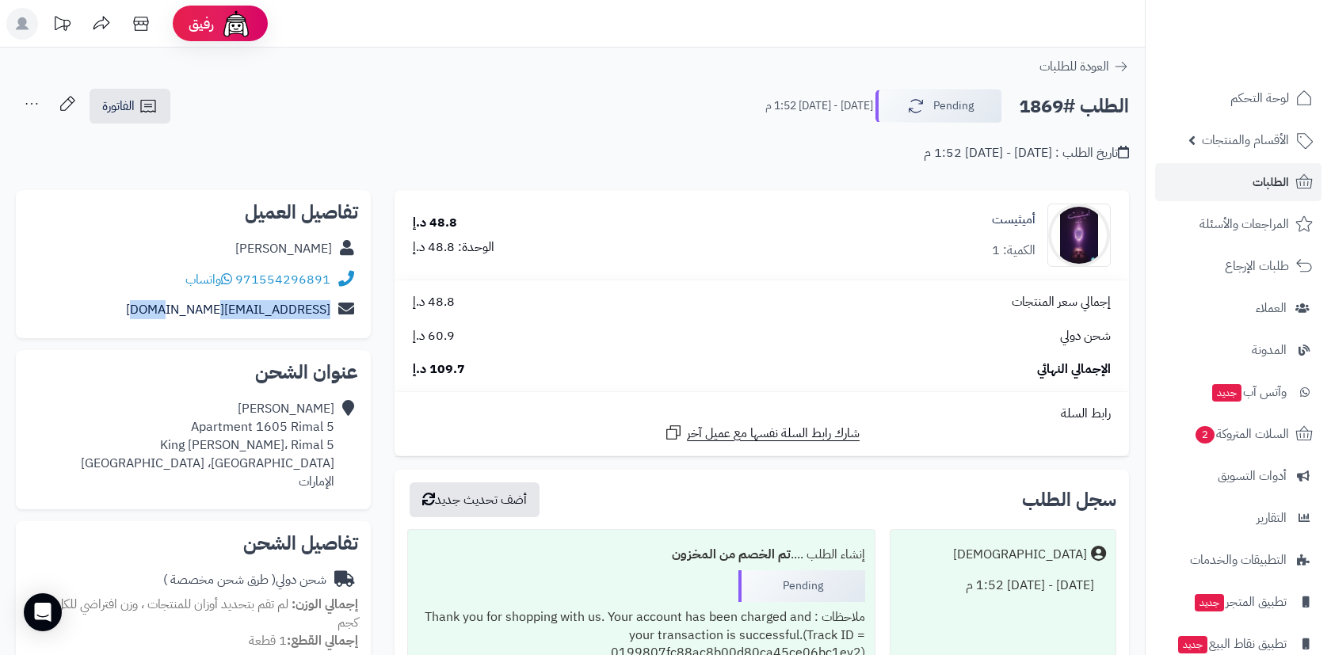
scroll to position [0, 0]
click at [943, 118] on button "Pending" at bounding box center [938, 105] width 127 height 33
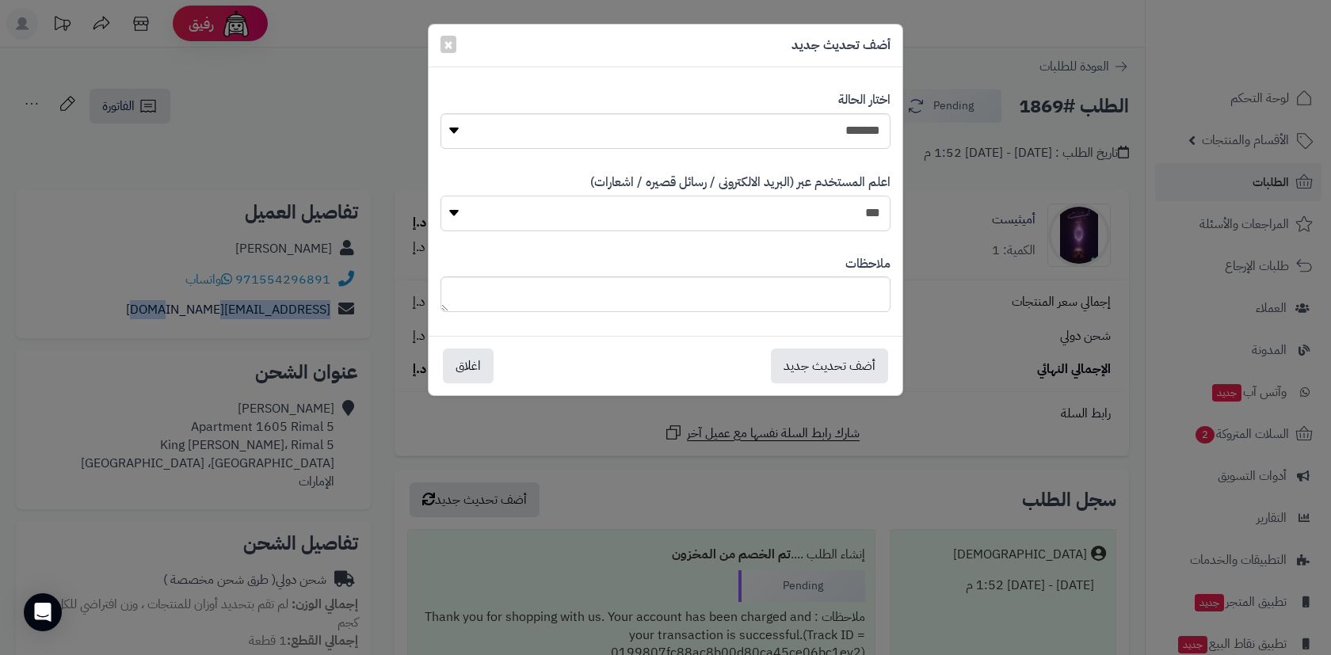
select select "*"
click at [797, 147] on select "**********" at bounding box center [665, 131] width 450 height 36
select select "*"
click at [802, 365] on button "أضف تحديث جديد" at bounding box center [829, 365] width 117 height 35
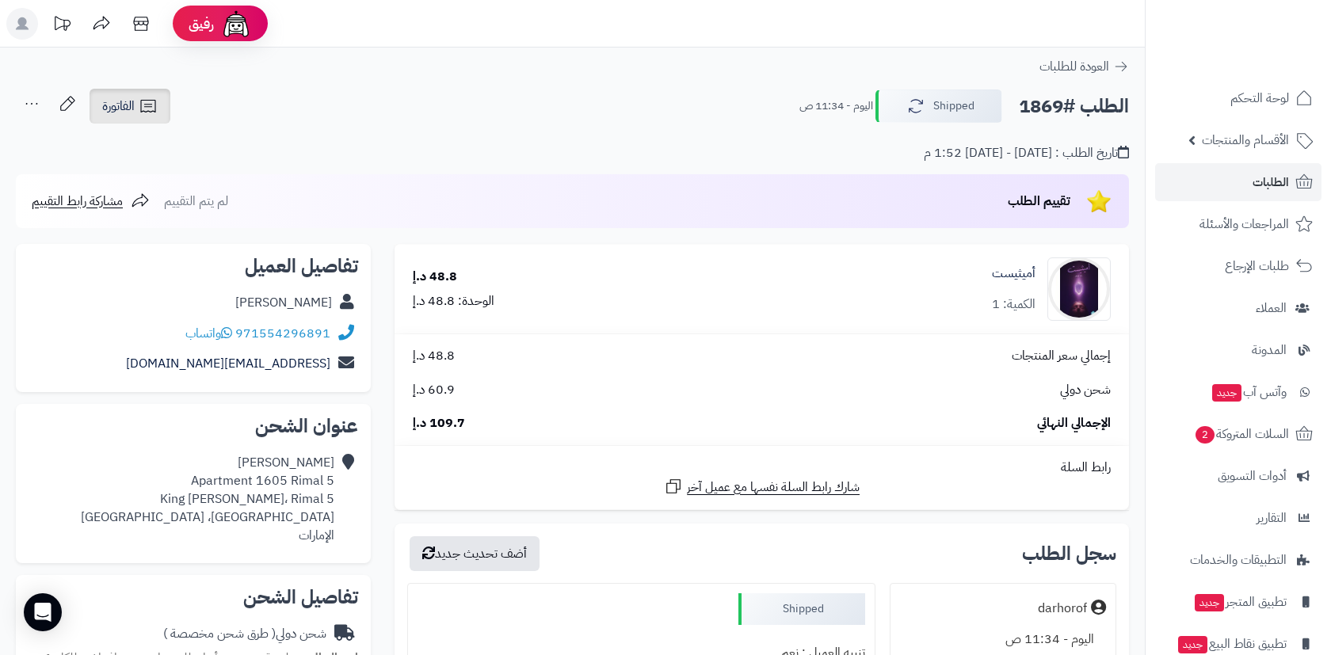
click at [128, 101] on span "الفاتورة" at bounding box center [118, 106] width 32 height 19
click at [349, 132] on div "تاريخ الطلب : الخميس - ٢٥ سبتمبر ٢٠٢٥ - 1:52 م" at bounding box center [572, 143] width 1113 height 37
click at [1219, 167] on link "الطلبات" at bounding box center [1238, 182] width 166 height 38
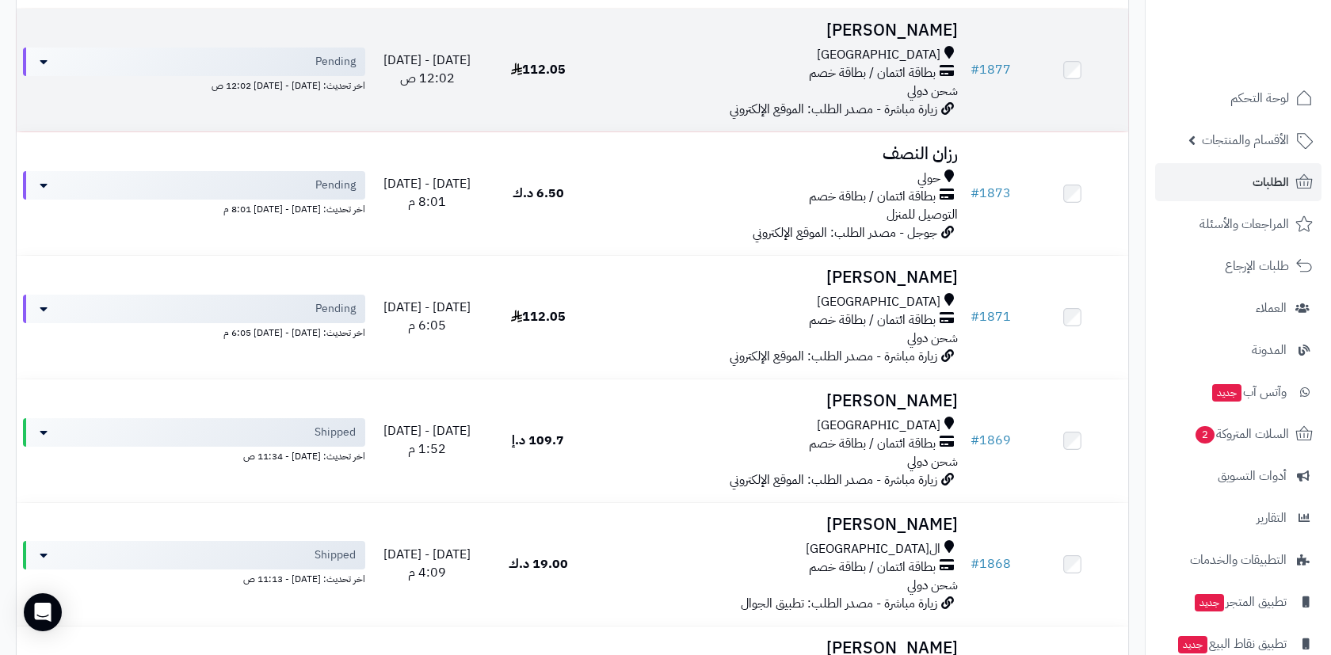
scroll to position [981, 0]
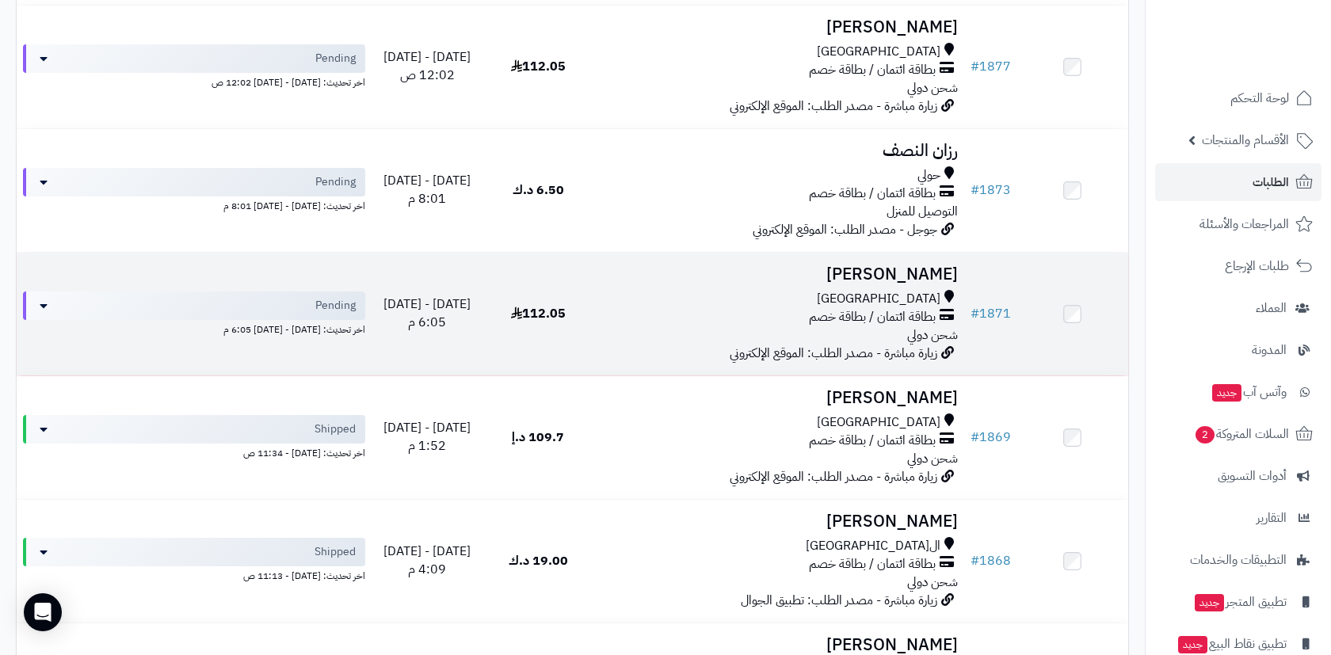
click at [600, 288] on td "[PERSON_NAME] [GEOGRAPHIC_DATA] بطاقة ائتمان / بطاقة خصم شحن دولي زيارة مباشرة …" at bounding box center [779, 314] width 370 height 123
click at [723, 290] on div "[GEOGRAPHIC_DATA]" at bounding box center [779, 299] width 357 height 18
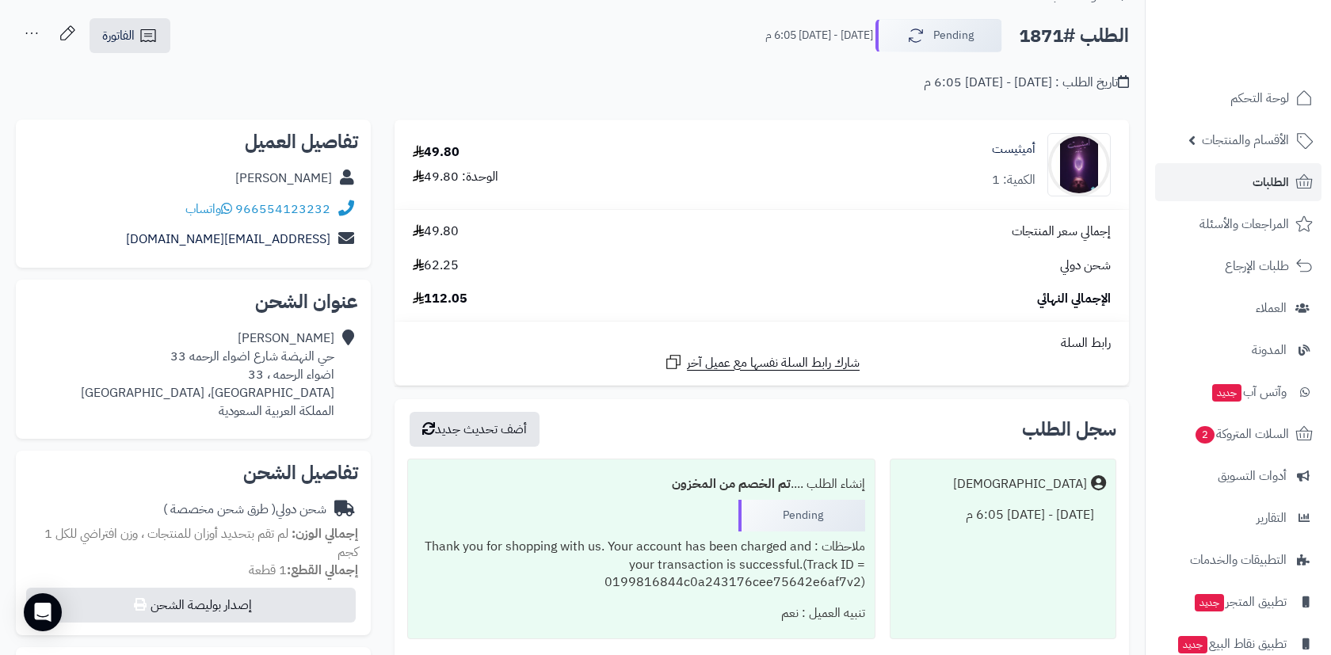
scroll to position [76, 0]
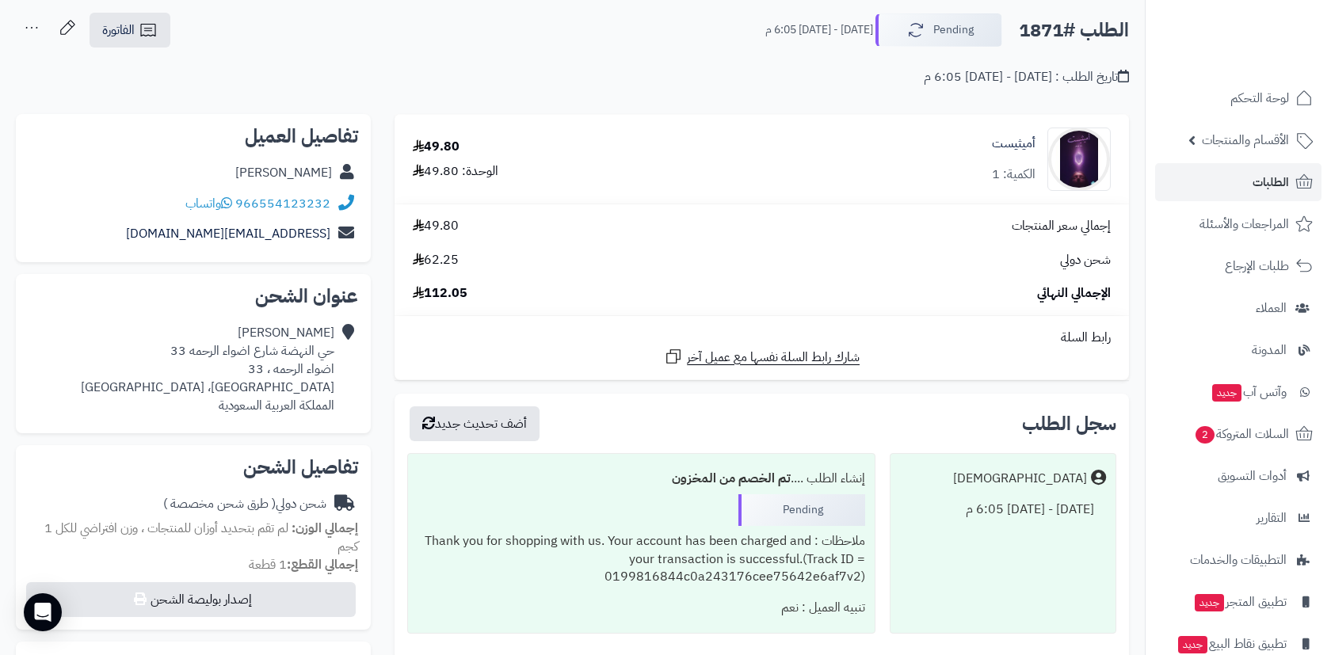
click at [255, 410] on div "Baraa Zaini حي النهضة شارع اضواء الرحمه 33 اضواء الرحمه ، 33 حي النهضة، جدة الم…" at bounding box center [194, 369] width 330 height 103
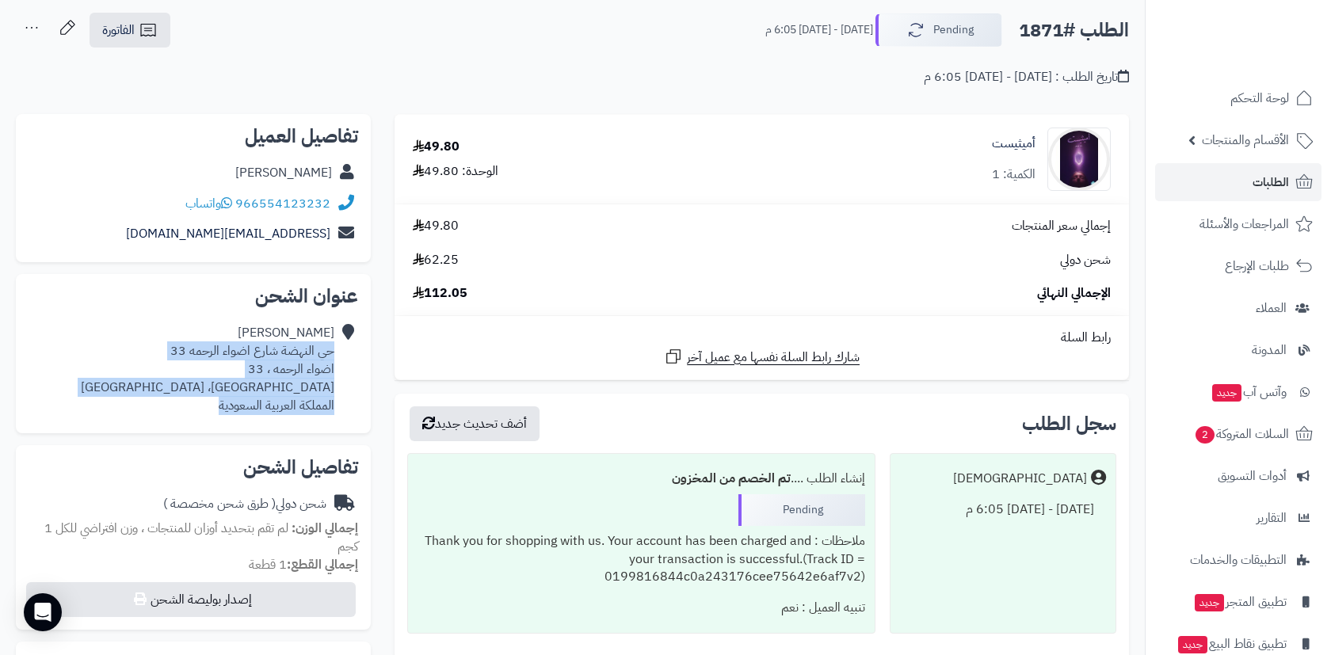
drag, startPoint x: 204, startPoint y: 410, endPoint x: 334, endPoint y: 350, distance: 143.2
click at [334, 350] on div "Baraa Zaini حي النهضة شارع اضواء الرحمه 33 اضواء الرحمه ، 33 حي النهضة، جدة الم…" at bounding box center [194, 369] width 330 height 103
copy div "حي النهضة شارع اضواء الرحمه 33 اضواء الرحمه ، 33 حي النهضة، جدة المملكة العربية…"
click at [925, 31] on button "Pending" at bounding box center [938, 29] width 127 height 33
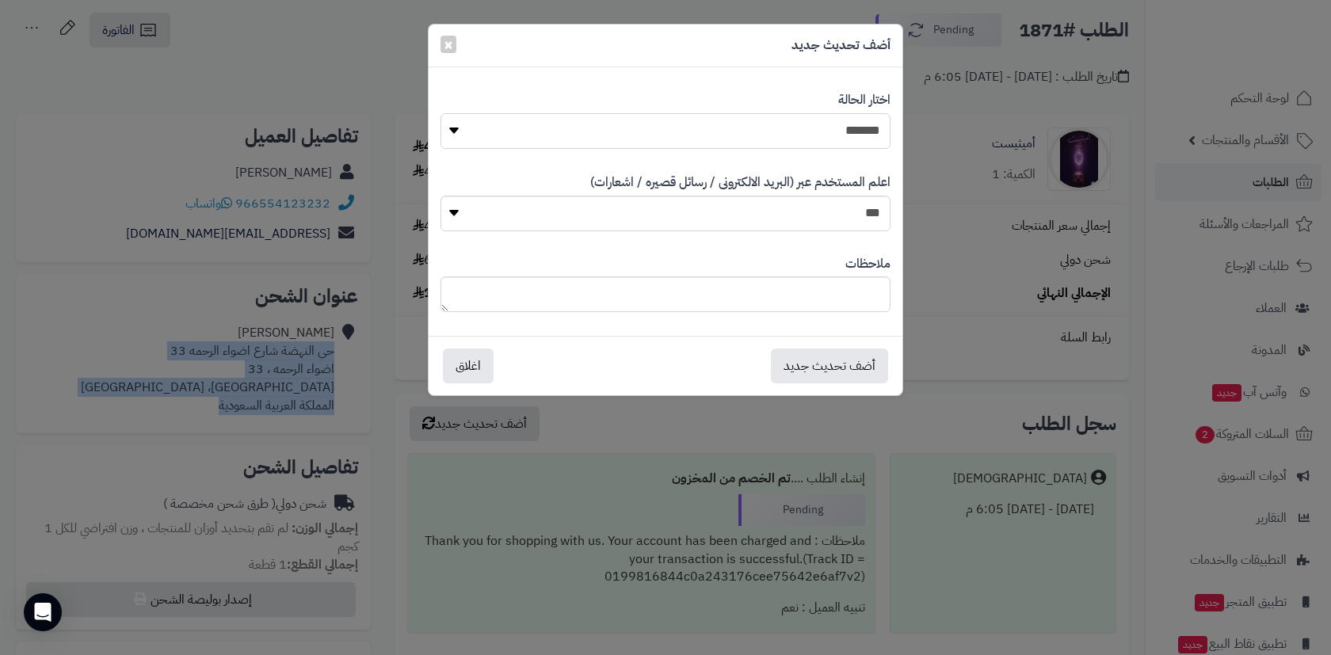
select select "*"
click at [831, 356] on button "أضف تحديث جديد" at bounding box center [829, 365] width 117 height 35
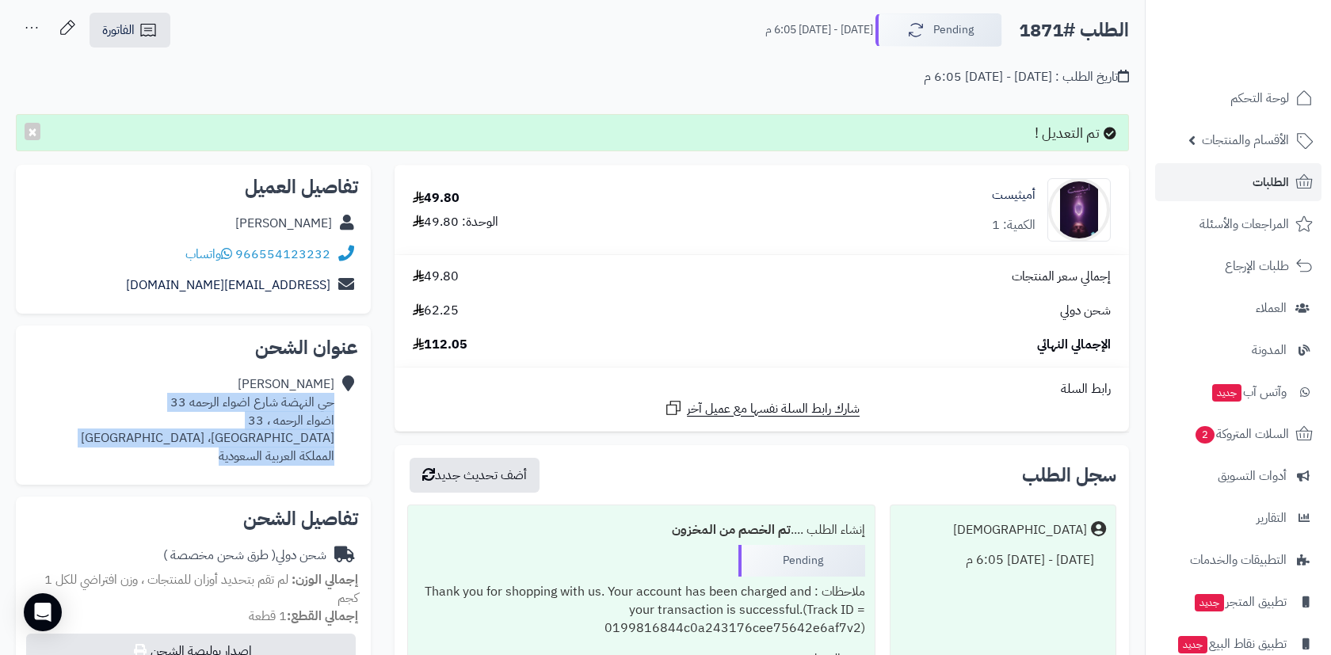
click at [1232, 193] on link "الطلبات" at bounding box center [1238, 182] width 166 height 38
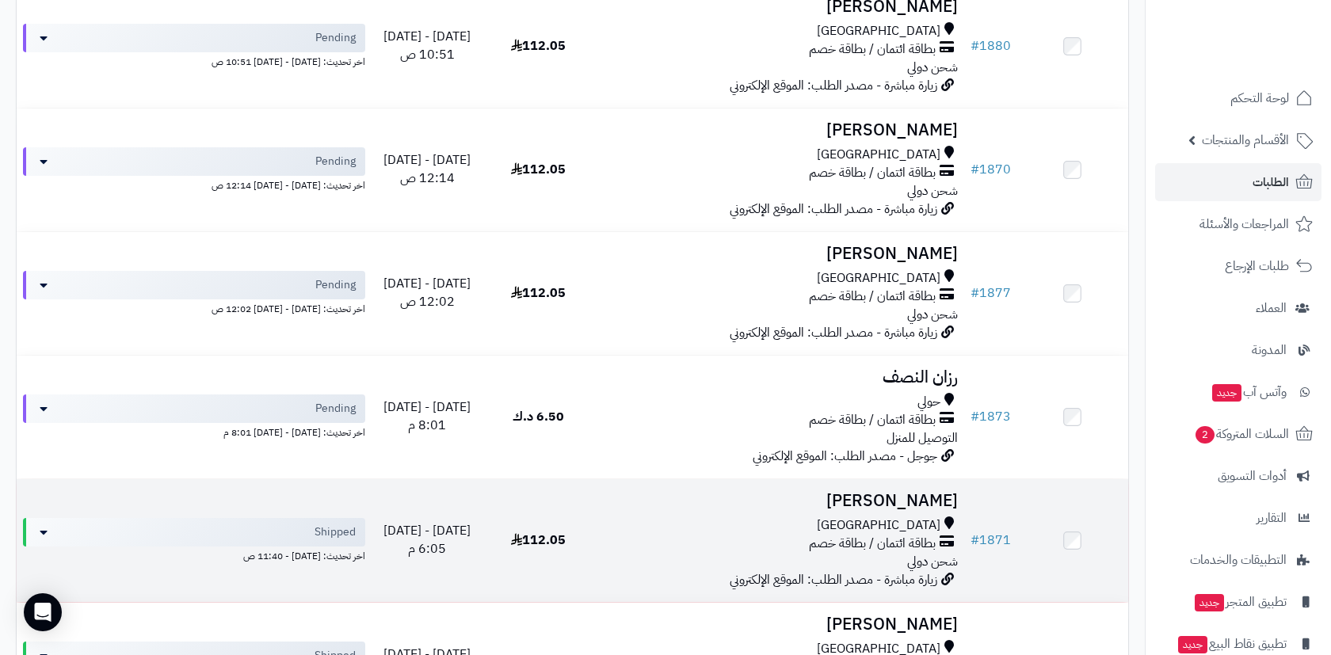
scroll to position [761, 0]
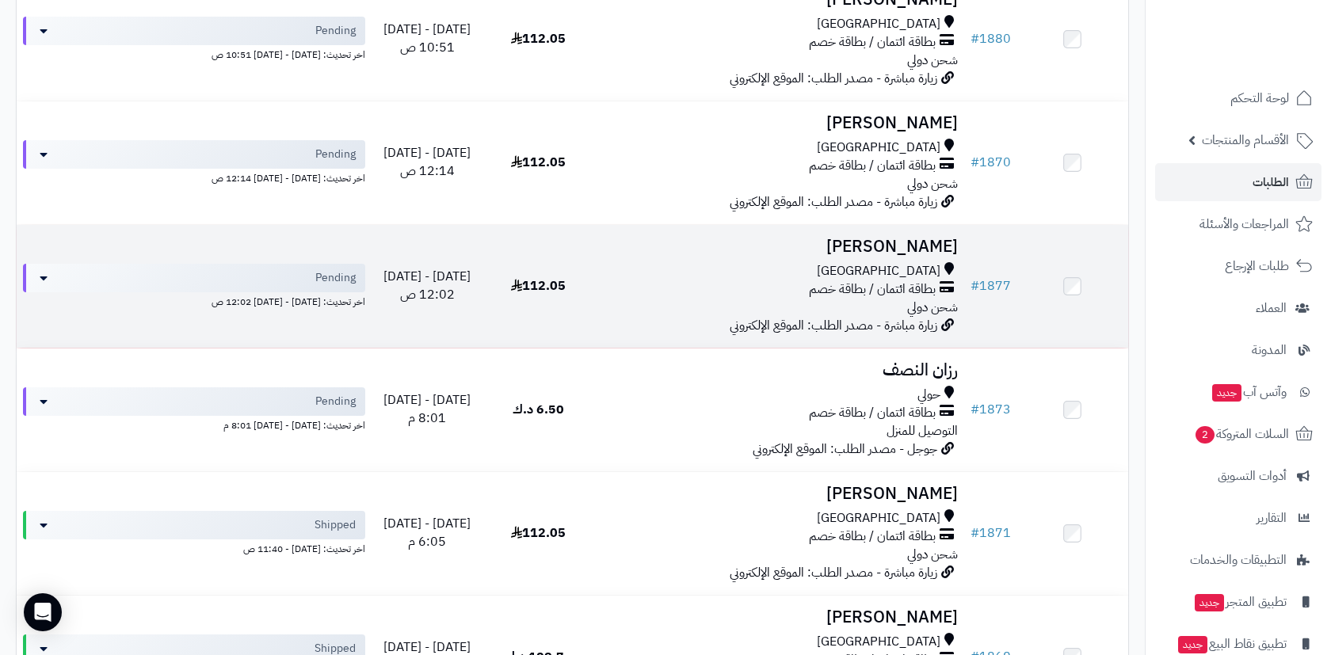
click at [696, 262] on div "[GEOGRAPHIC_DATA]" at bounding box center [779, 271] width 357 height 18
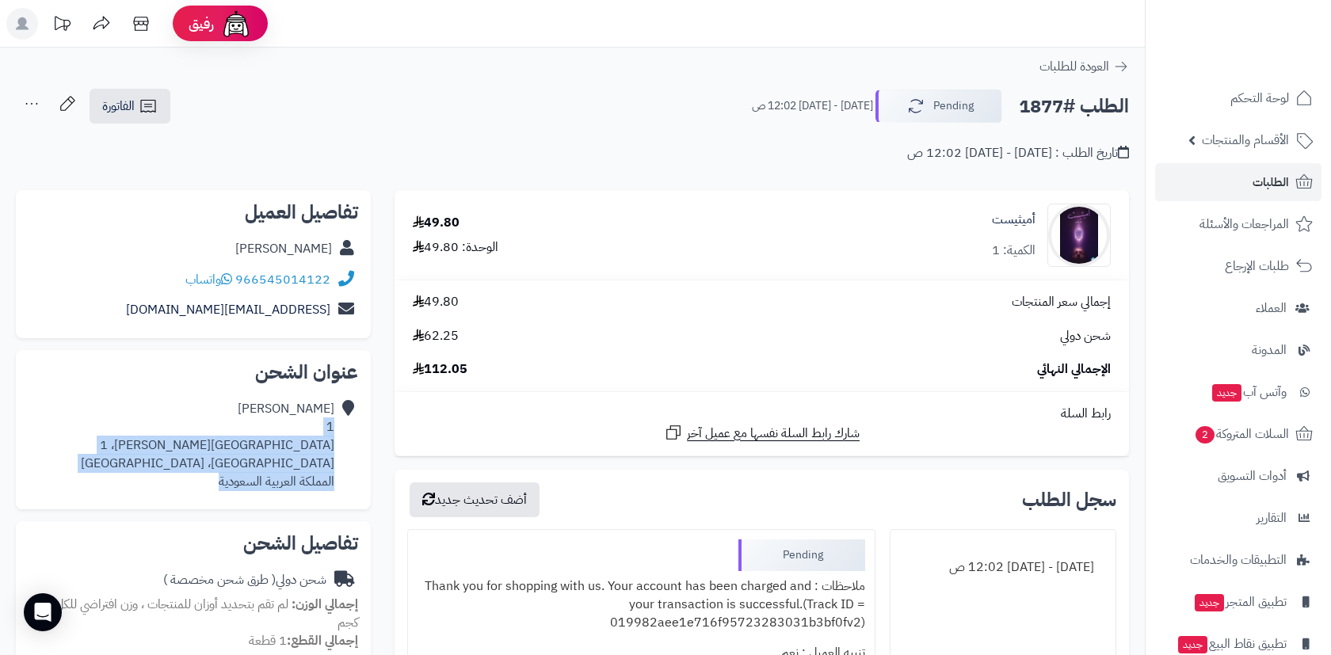
drag, startPoint x: 207, startPoint y: 477, endPoint x: 331, endPoint y: 421, distance: 136.2
click at [331, 421] on div "Hala Aljadani 1 شارع عبدالله بن ياسر، 1 Taibah، جدة المملكة العربية السعودية" at bounding box center [194, 445] width 330 height 103
copy div "1 شارع عبدالله بن ياسر، 1 Taibah، جدة المملكة العربية السعودية"
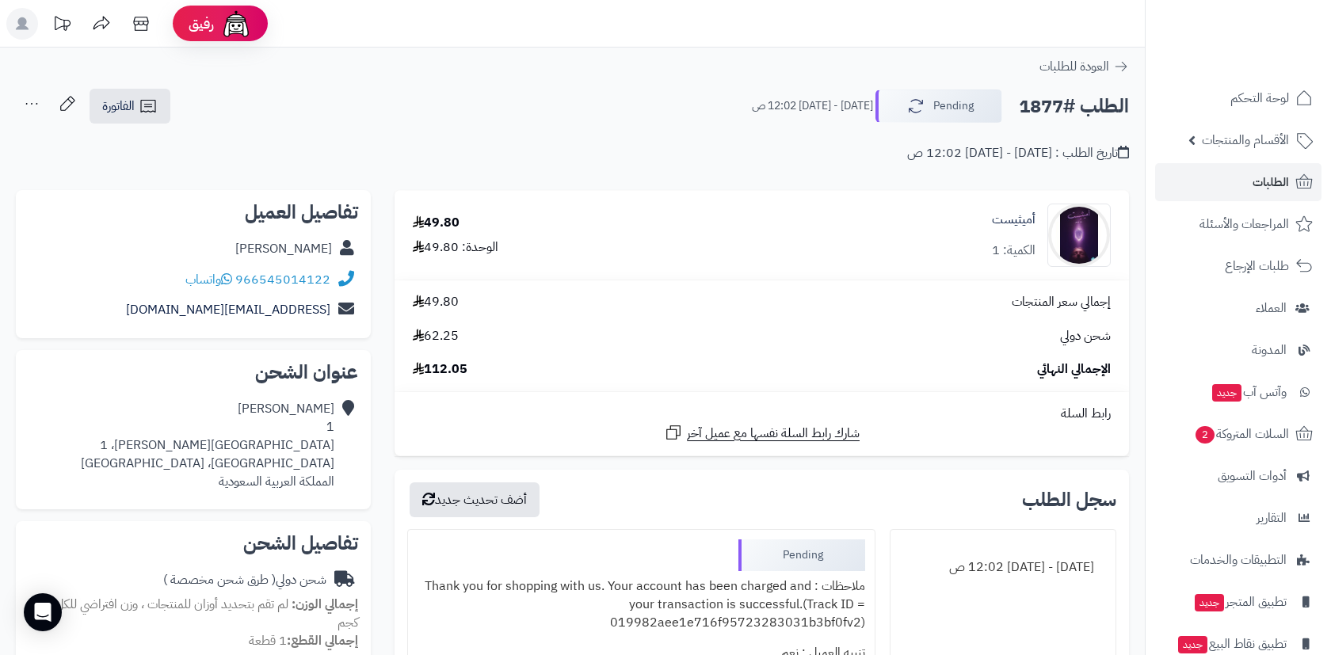
click at [303, 296] on div "h1aljadani@gmail.com" at bounding box center [194, 310] width 330 height 31
drag, startPoint x: 326, startPoint y: 291, endPoint x: 269, endPoint y: 292, distance: 57.8
click at [269, 292] on div "966545014122 واتساب" at bounding box center [194, 280] width 330 height 31
click at [936, 121] on button "Pending" at bounding box center [938, 105] width 127 height 33
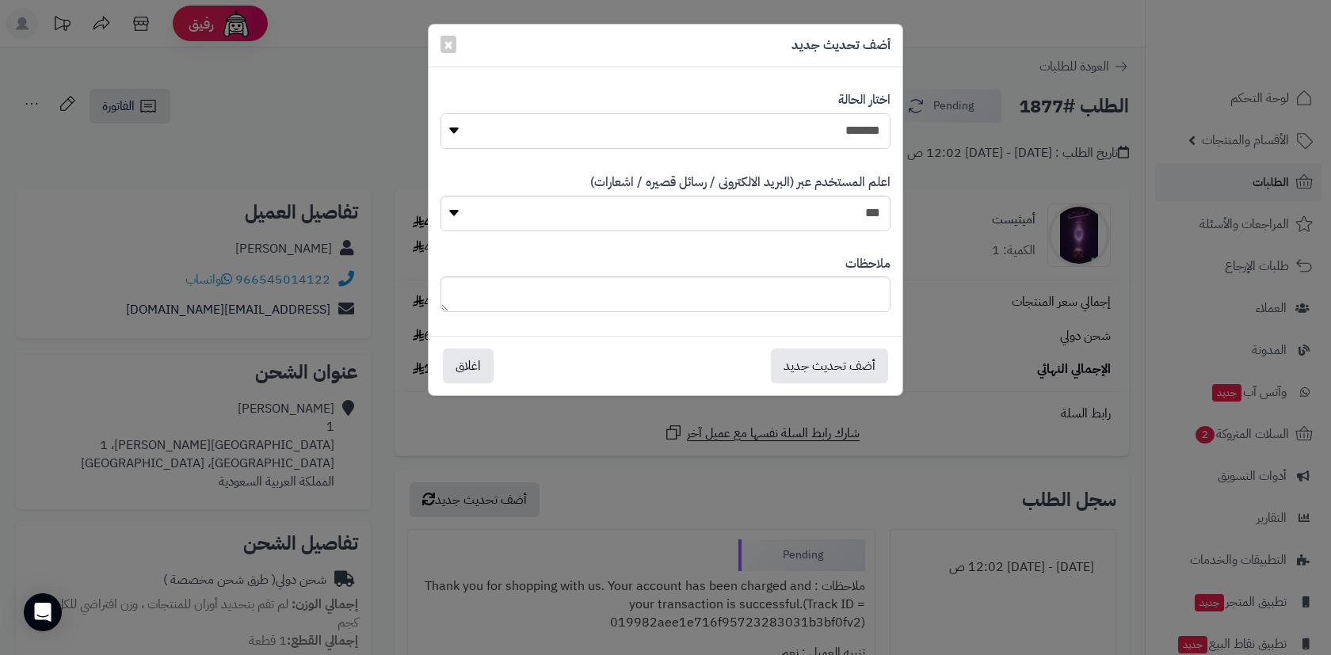
select select "*"
click at [791, 369] on button "أضف تحديث جديد" at bounding box center [829, 365] width 117 height 35
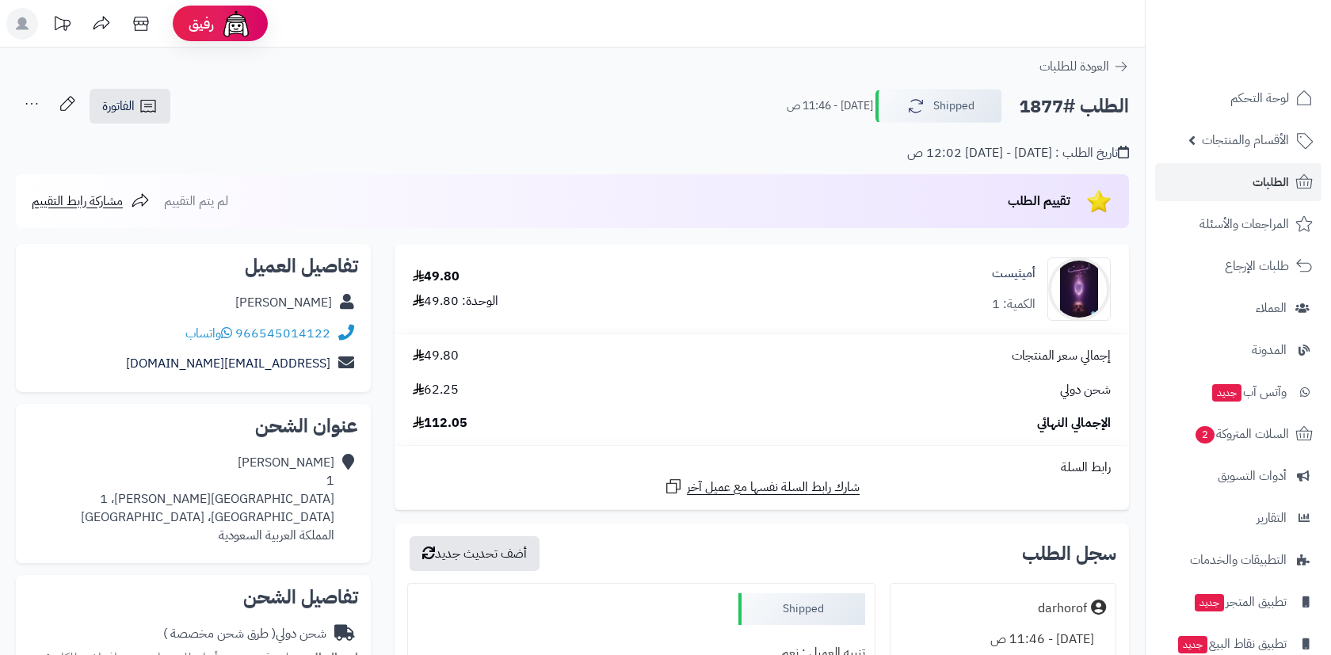
click at [1222, 179] on link "الطلبات" at bounding box center [1238, 182] width 166 height 38
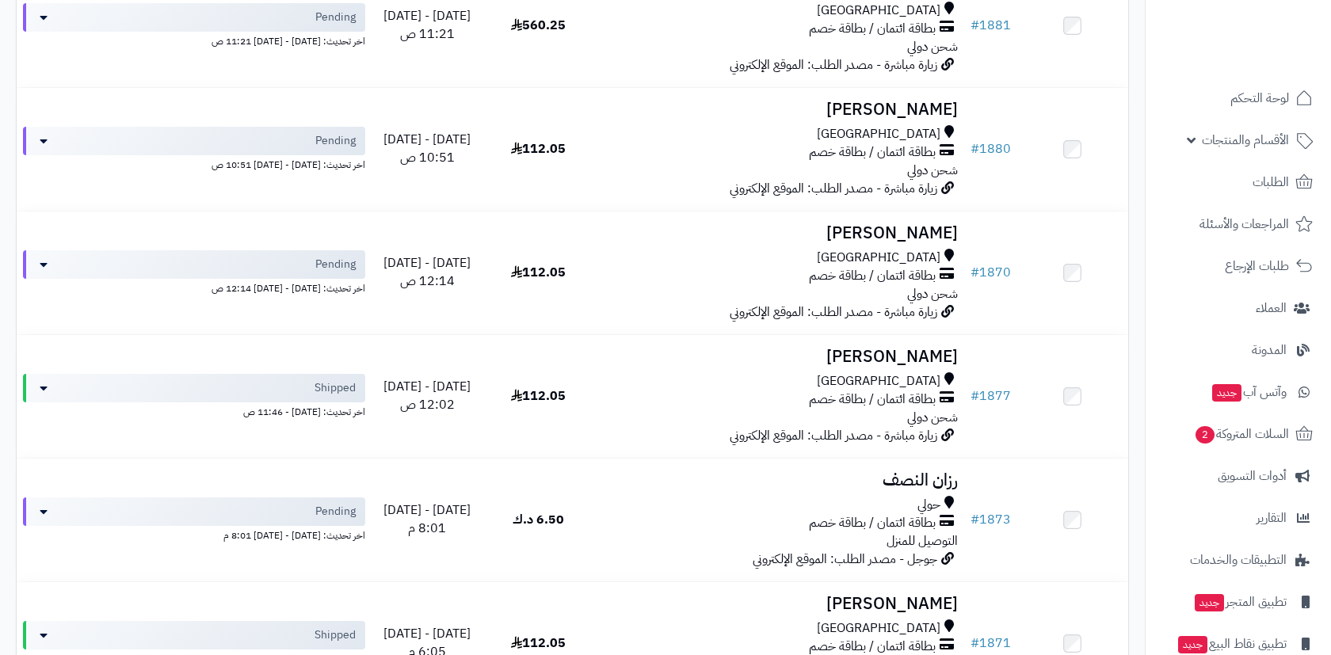
scroll to position [663, 0]
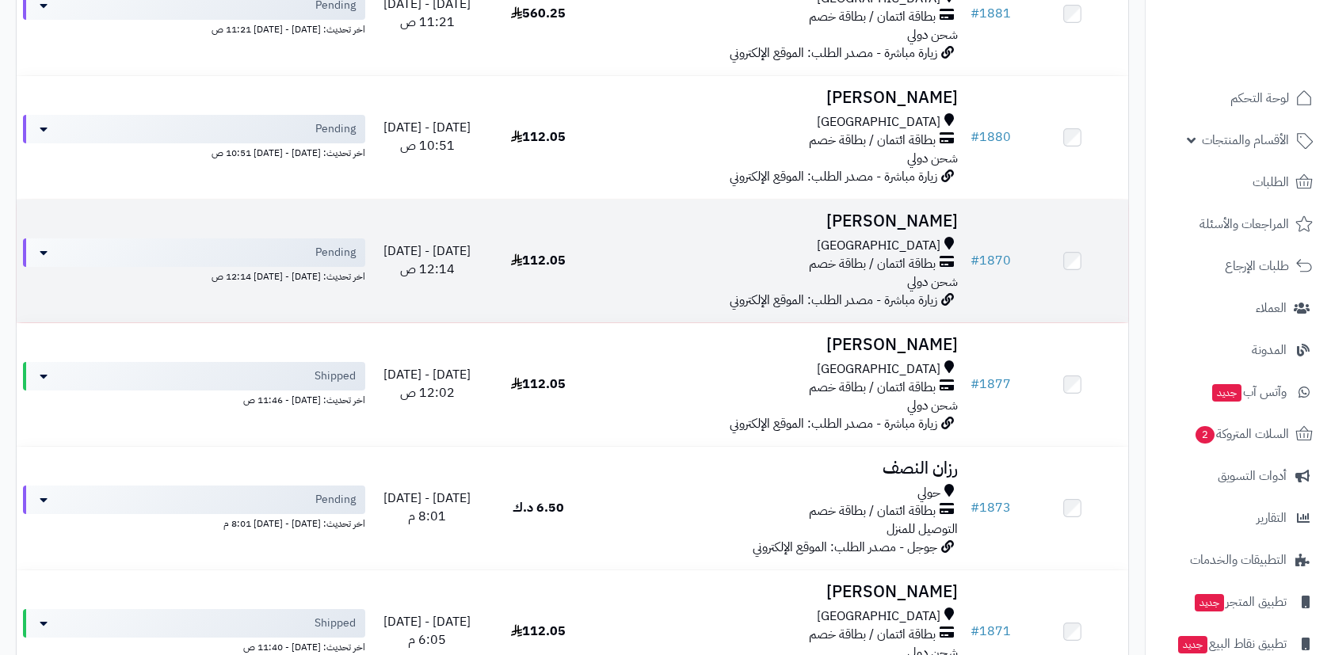
click at [665, 257] on div "مكة المكرمة بطاقة ائتمان / بطاقة خصم شحن دولي" at bounding box center [779, 264] width 357 height 55
click at [488, 209] on td "112.05" at bounding box center [537, 261] width 111 height 123
click at [654, 255] on div "بطاقة ائتمان / بطاقة خصم" at bounding box center [779, 264] width 357 height 18
click at [930, 212] on h3 "[PERSON_NAME]" at bounding box center [779, 221] width 357 height 18
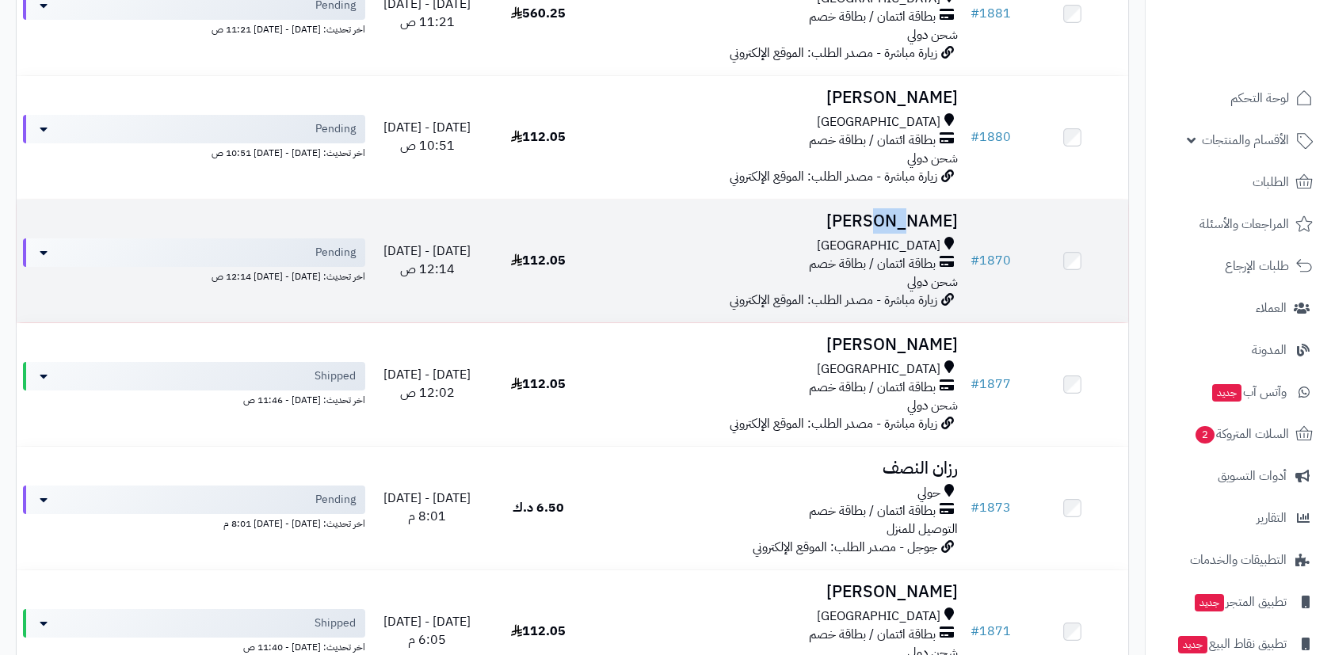
click at [902, 215] on h3 "[PERSON_NAME]" at bounding box center [779, 221] width 357 height 18
click at [889, 255] on span "بطاقة ائتمان / بطاقة خصم" at bounding box center [872, 264] width 127 height 18
click at [980, 251] on link "# 1870" at bounding box center [990, 260] width 40 height 19
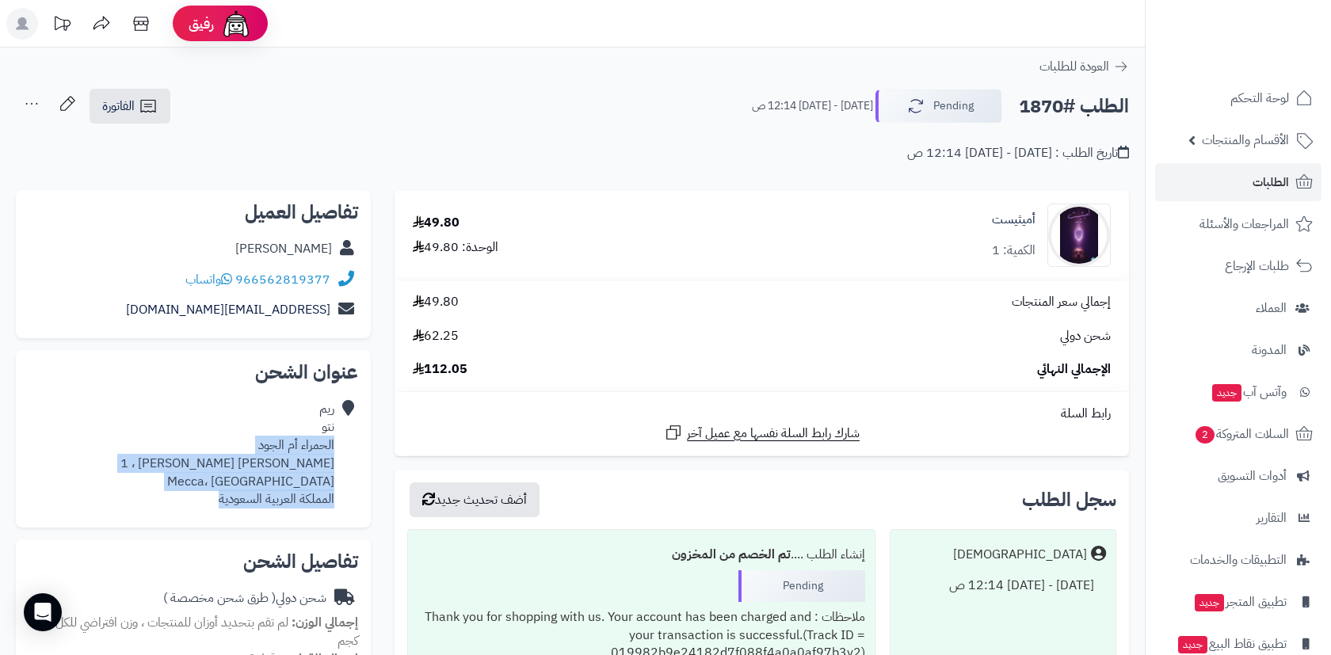
drag, startPoint x: 212, startPoint y: 498, endPoint x: 334, endPoint y: 435, distance: 138.2
click at [334, 435] on div "[PERSON_NAME] الحمراء أم الجود [PERSON_NAME] [PERSON_NAME] ، 1 Mecca، مكة المكر…" at bounding box center [227, 454] width 214 height 109
copy div "الحمراء أم الجود [PERSON_NAME] [PERSON_NAME] ، 1 Mecca، مكة المكرمة المملكة الع…"
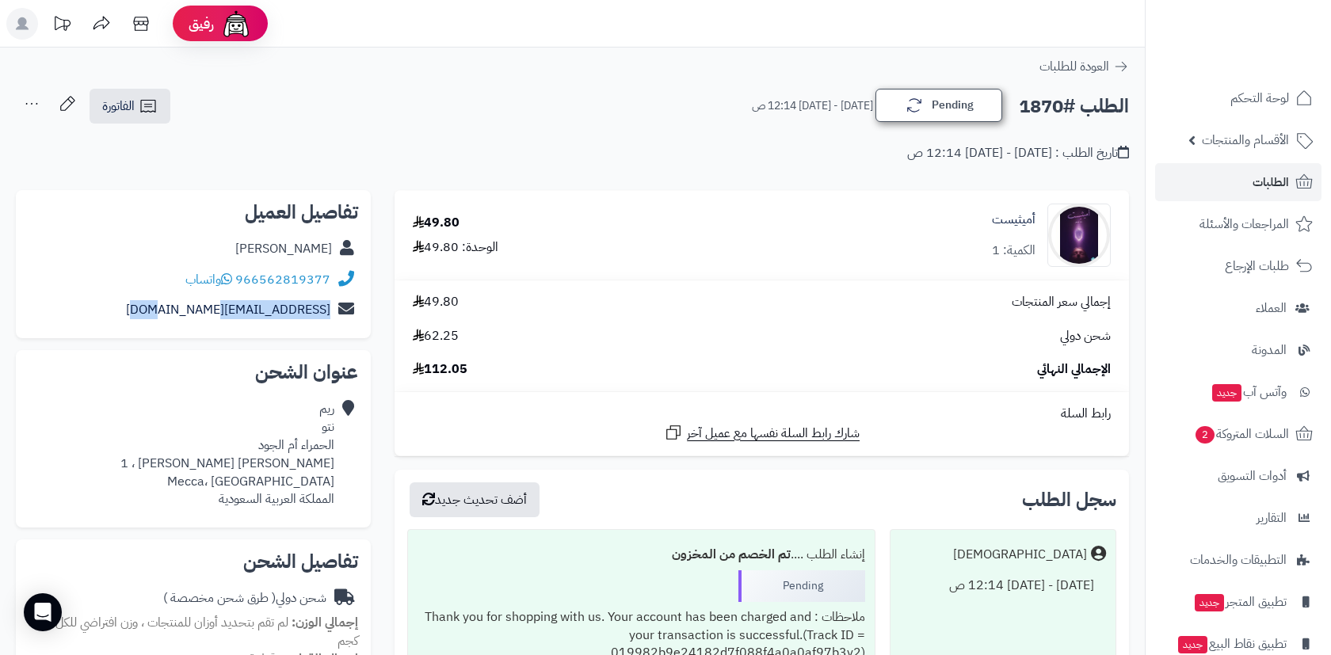
click at [934, 108] on button "Pending" at bounding box center [938, 105] width 127 height 33
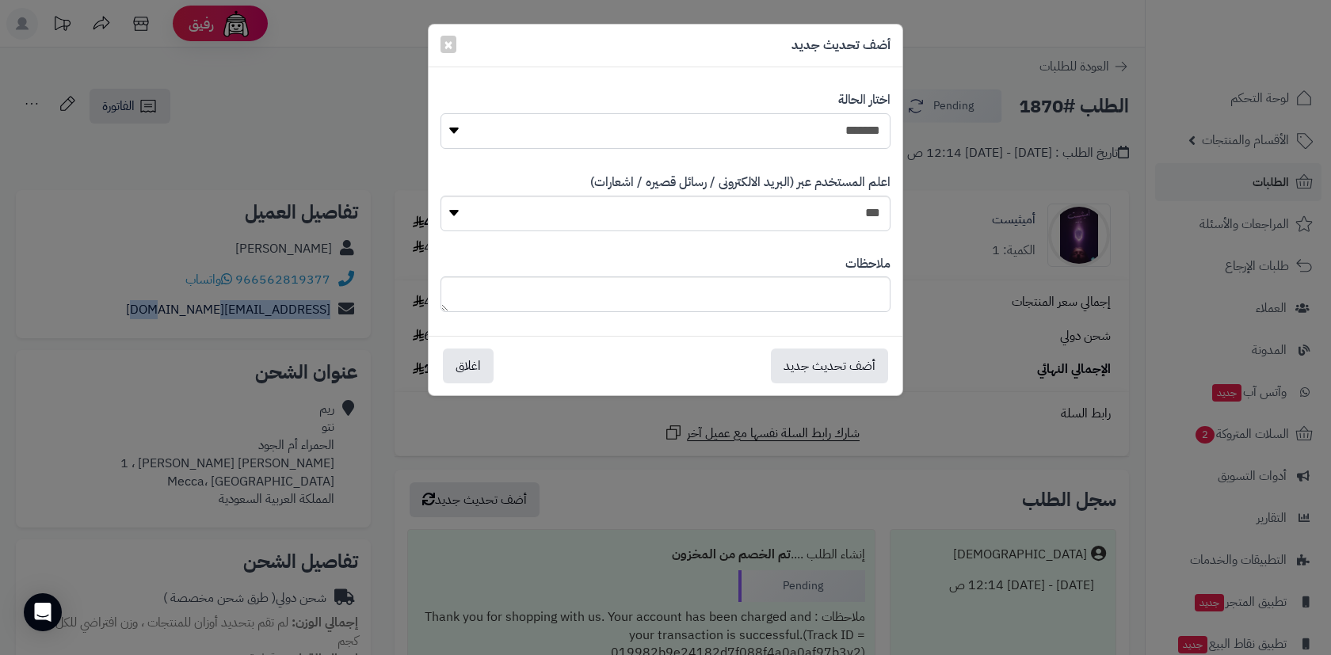
select select "*"
click at [873, 364] on button "أضف تحديث جديد" at bounding box center [829, 365] width 117 height 35
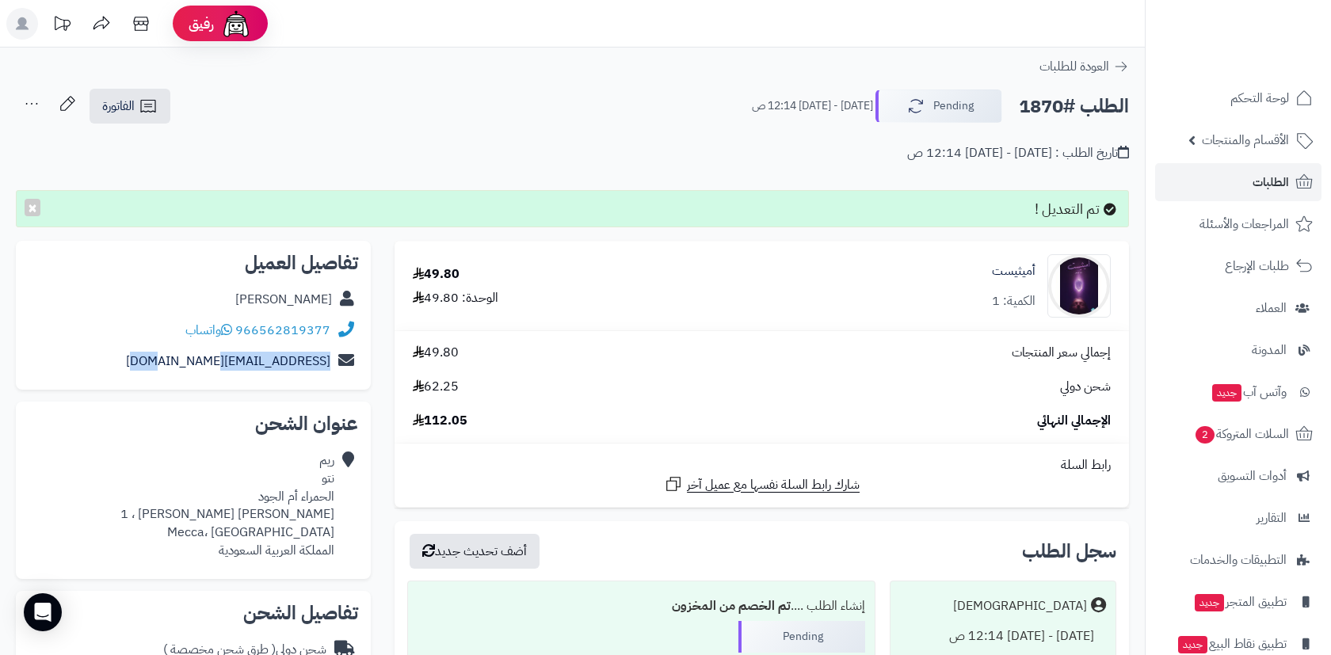
click at [1245, 189] on link "الطلبات" at bounding box center [1238, 182] width 166 height 38
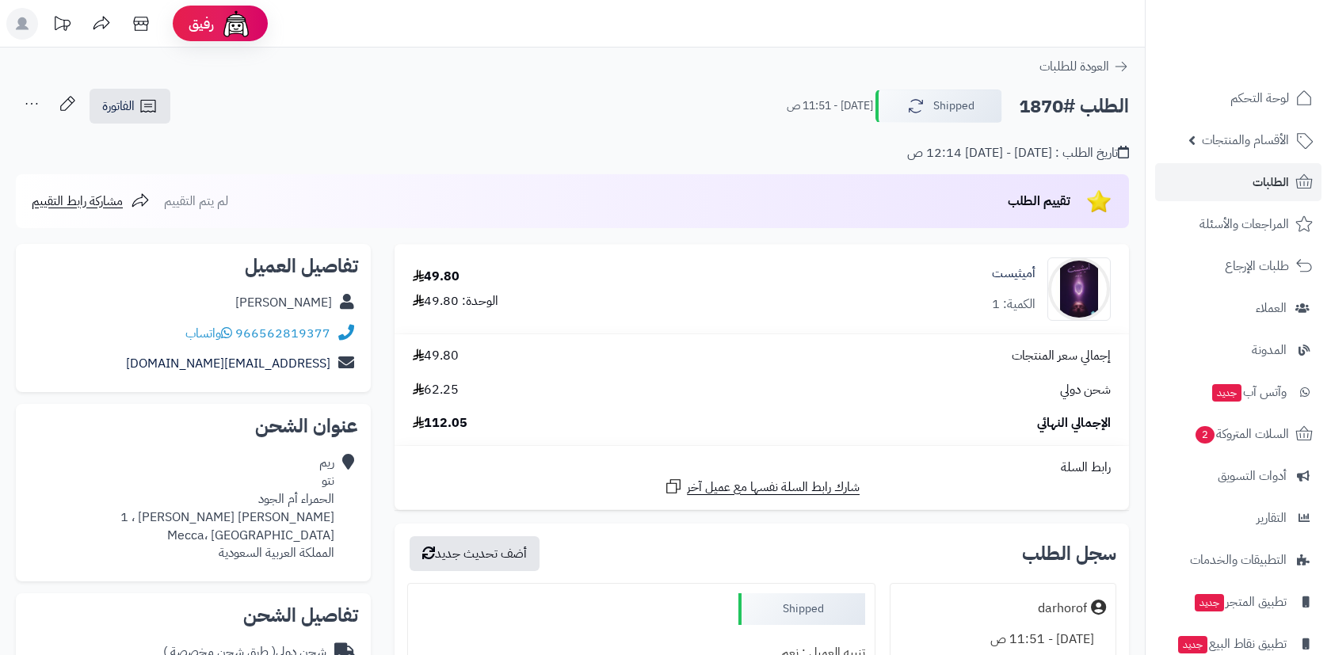
click at [1250, 181] on link "الطلبات" at bounding box center [1238, 182] width 166 height 38
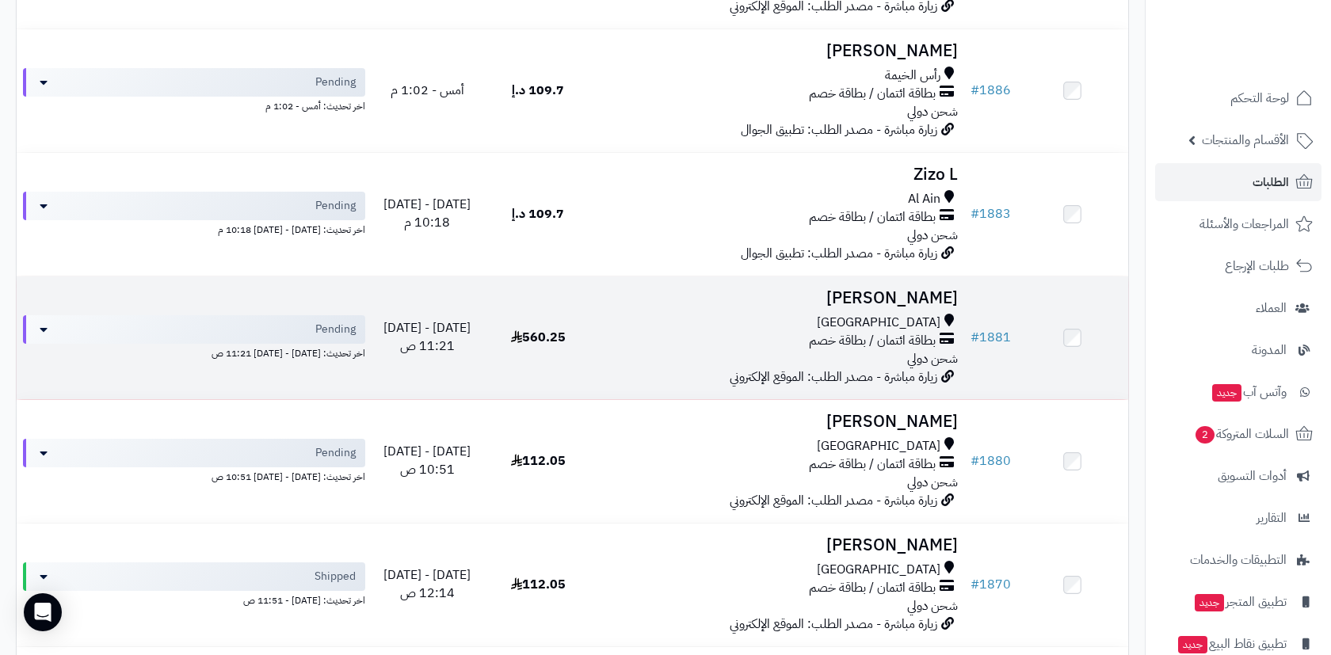
scroll to position [354, 0]
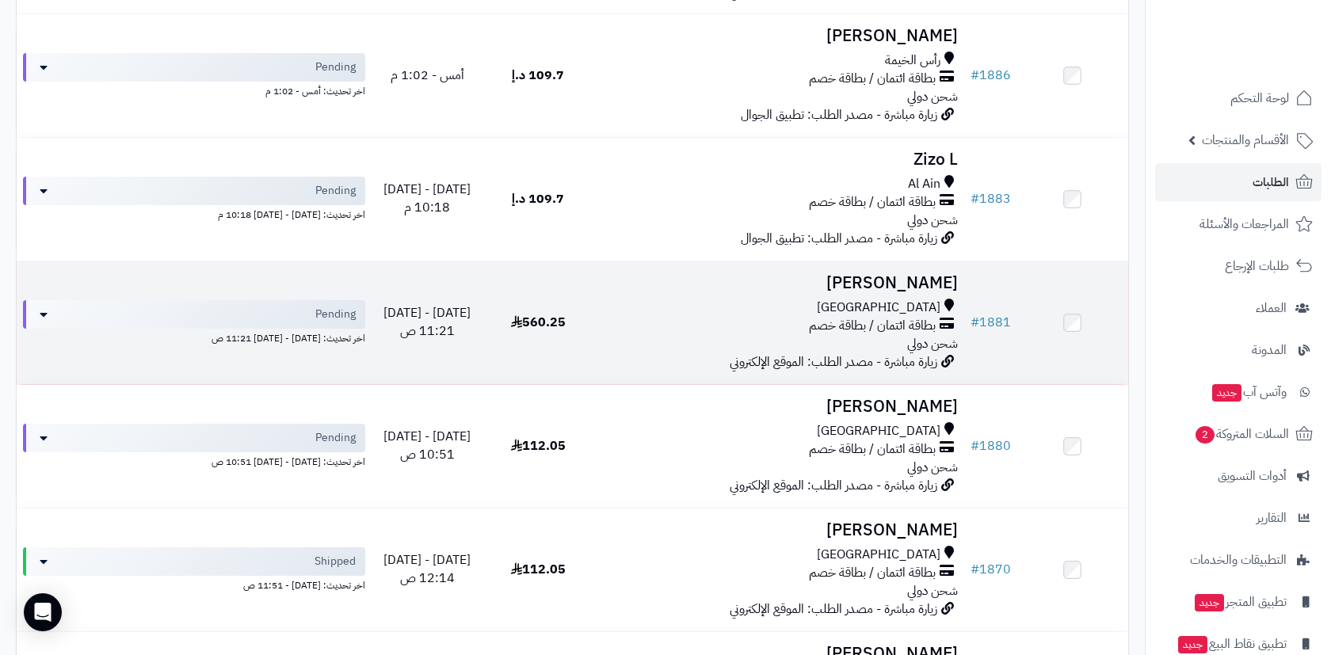
click at [630, 343] on td "[PERSON_NAME] [GEOGRAPHIC_DATA] بطاقة ائتمان / بطاقة خصم شحن دولي زيارة مباشرة …" at bounding box center [779, 322] width 370 height 123
click at [663, 319] on div "بطاقة ائتمان / بطاقة خصم" at bounding box center [779, 326] width 357 height 18
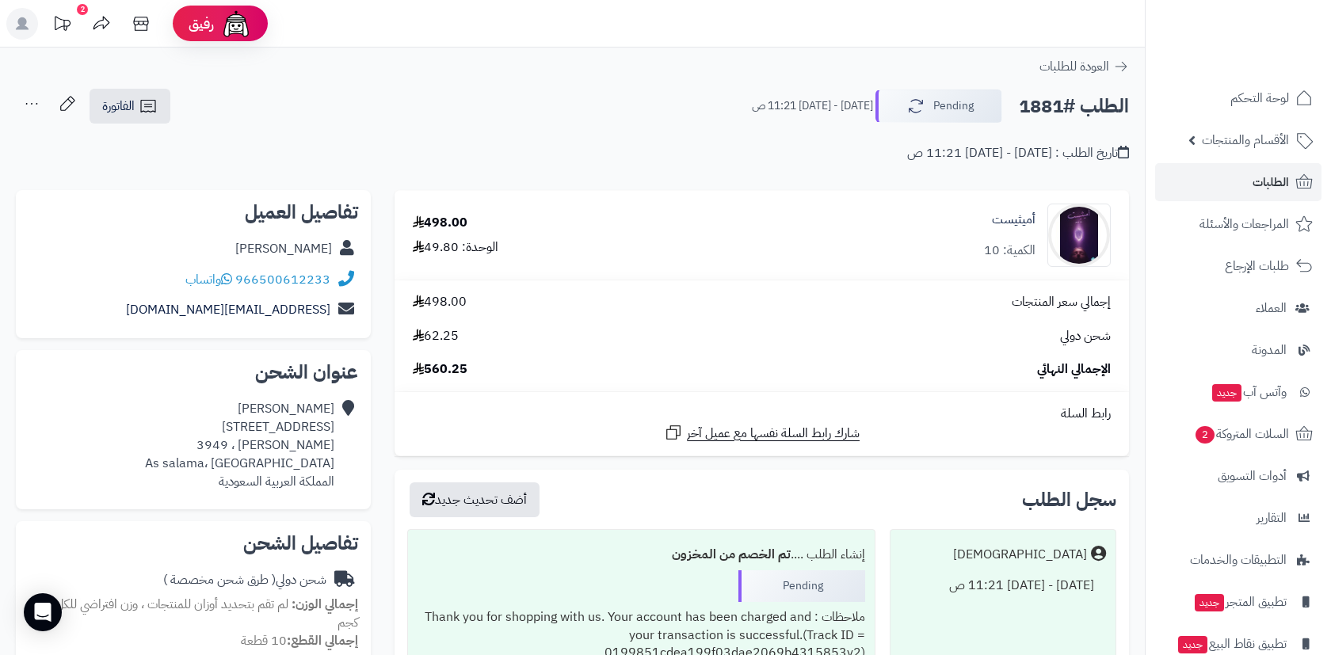
drag, startPoint x: 208, startPoint y: 475, endPoint x: 181, endPoint y: 410, distance: 70.3
click at [181, 410] on div "Majda Mutwalli Building B,3rd floor,ap# 306 Omar bin abduljabar ، 3949 As salam…" at bounding box center [239, 445] width 189 height 90
copy div "Building B,3rd floor,ap# 306 Omar bin abduljabar ، 3949 As salama، جدة المملكة …"
click at [304, 245] on div "Majda Mutwalli" at bounding box center [283, 249] width 97 height 18
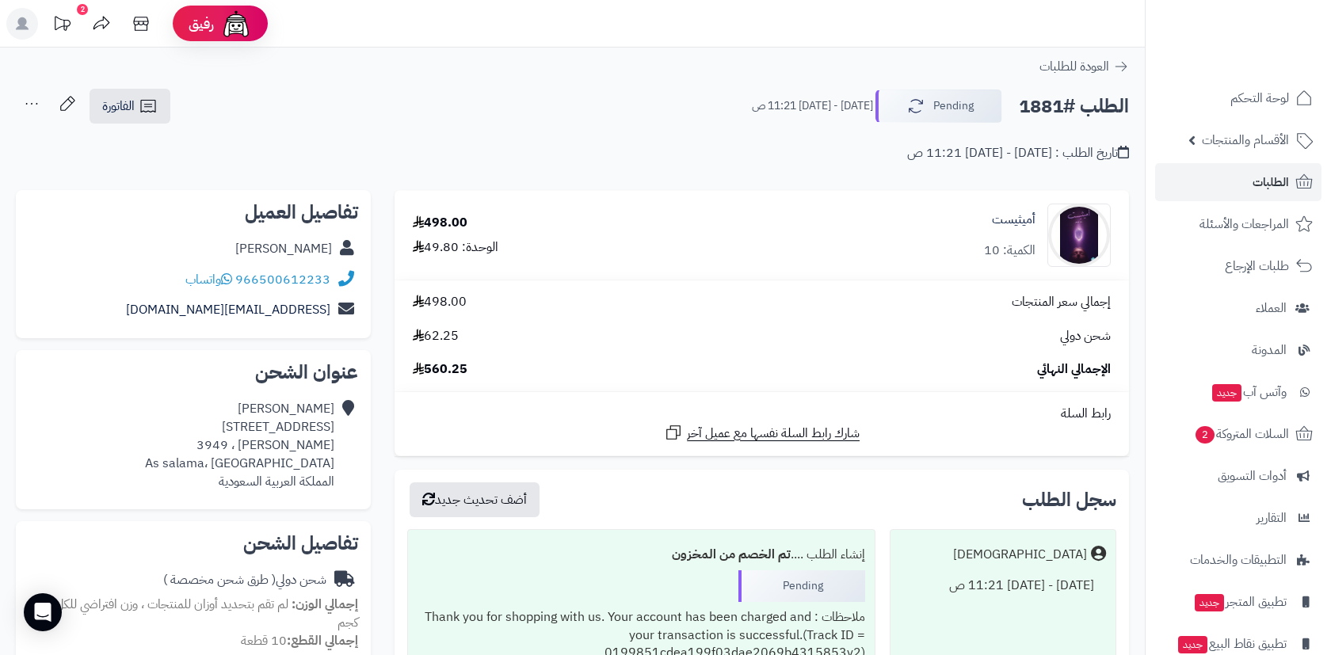
copy div "Mutwalli"
click at [979, 99] on button "Pending" at bounding box center [938, 105] width 127 height 33
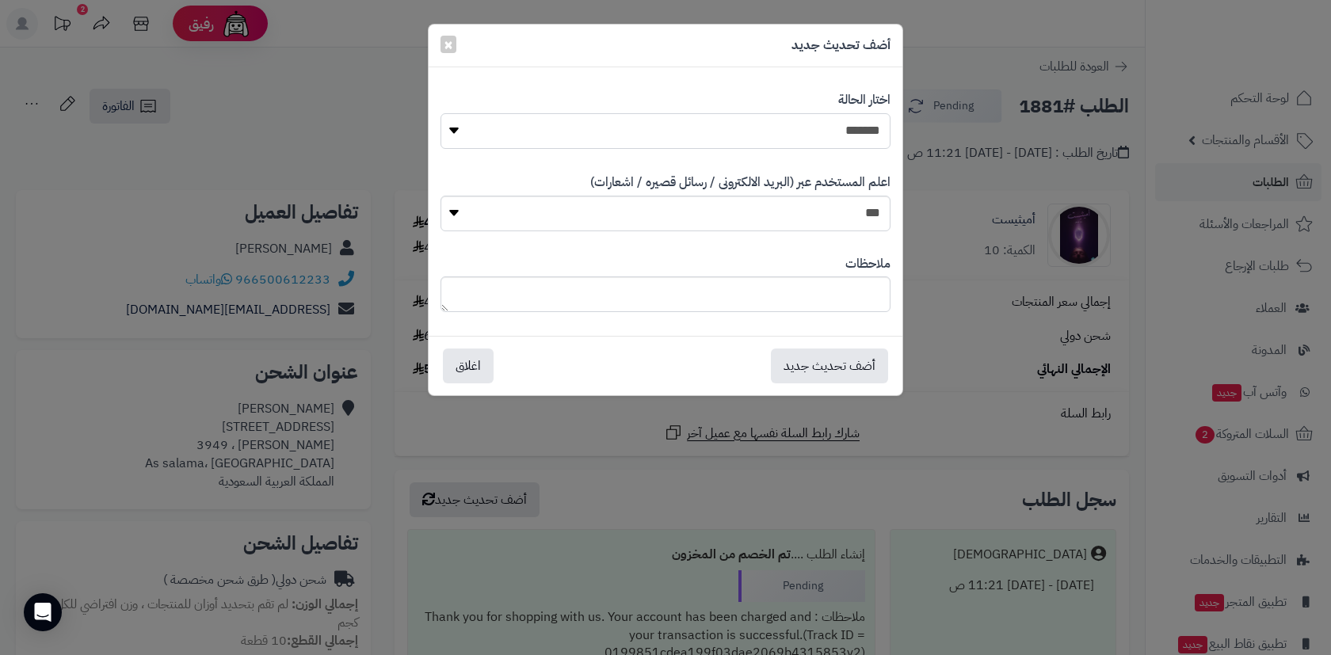
select select "*"
click at [835, 368] on button "أضف تحديث جديد" at bounding box center [829, 365] width 117 height 35
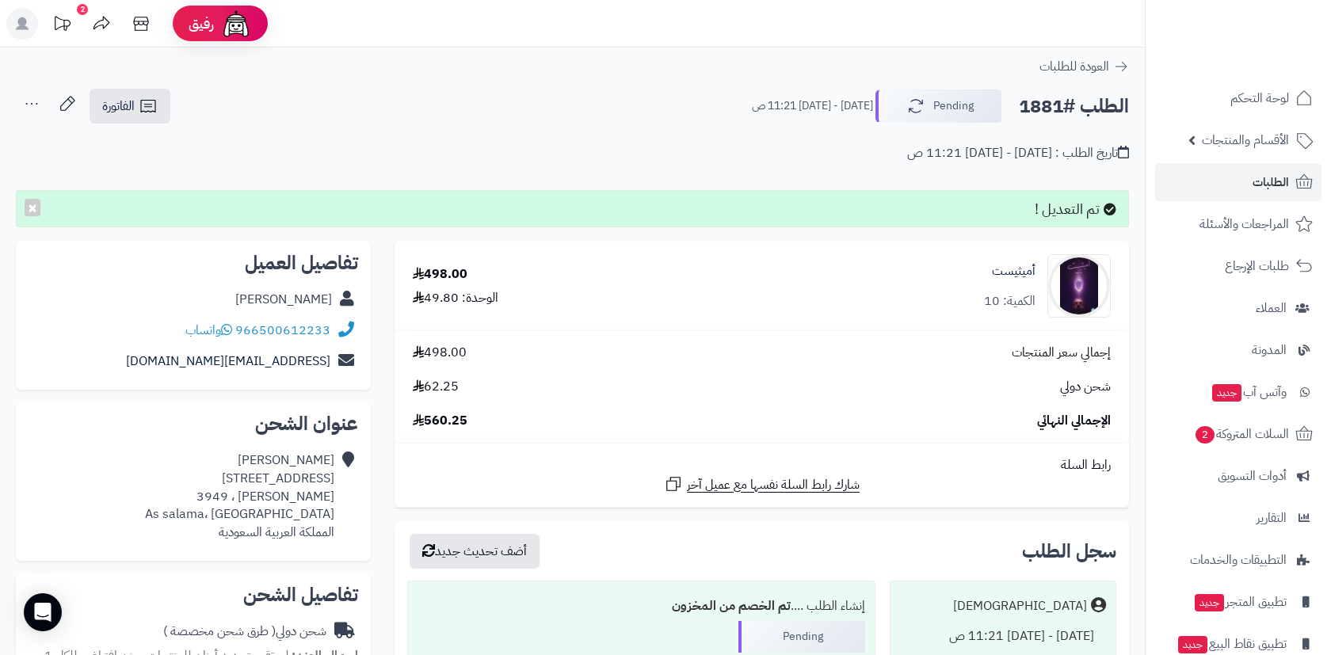
click at [1258, 189] on span "الطلبات" at bounding box center [1271, 182] width 36 height 22
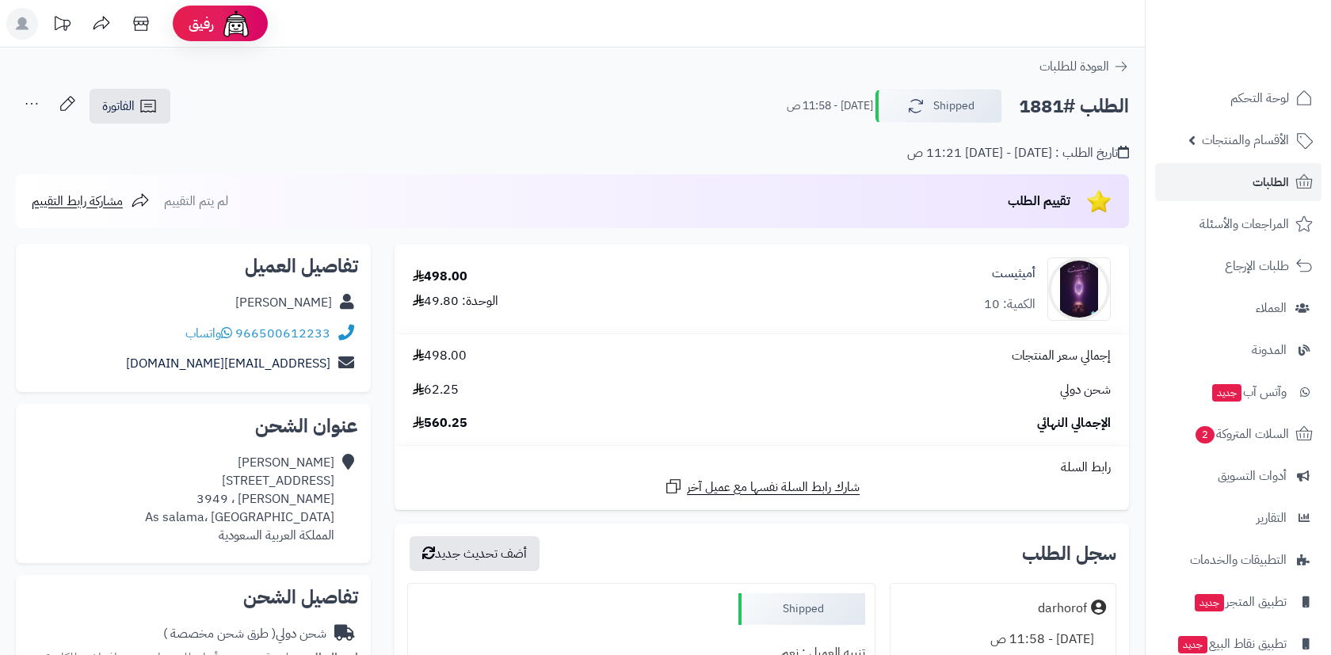
click at [1186, 190] on link "الطلبات" at bounding box center [1238, 182] width 166 height 38
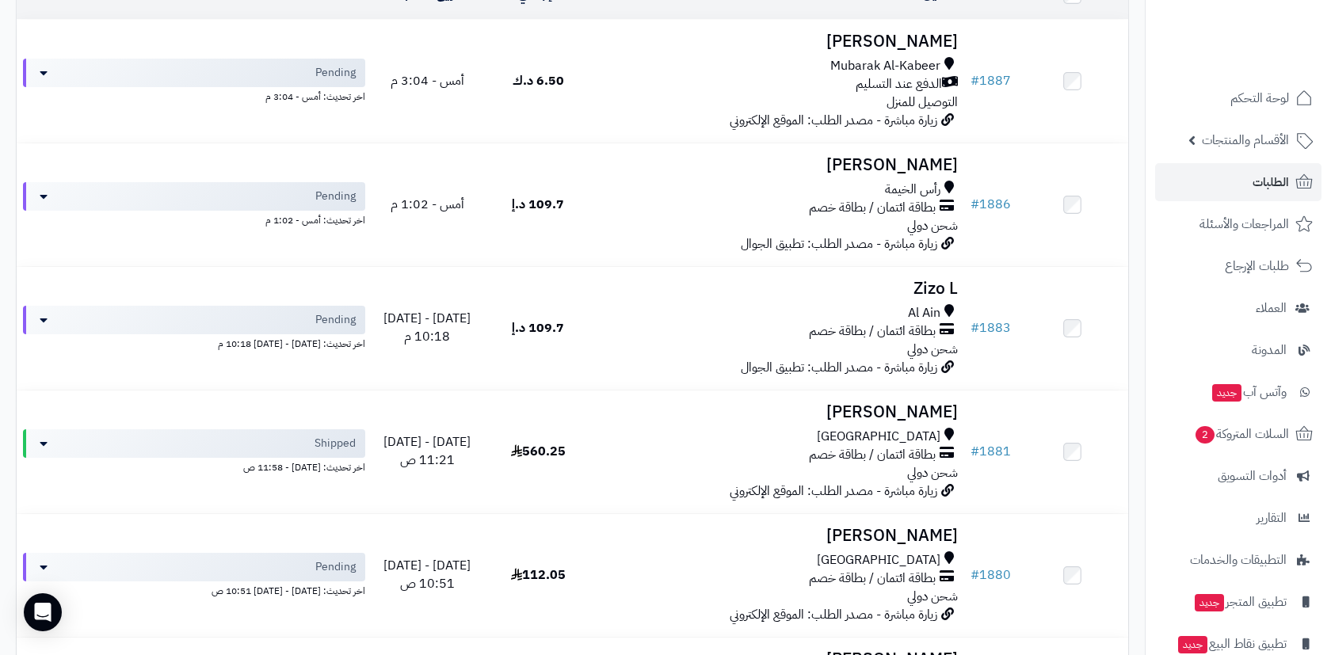
scroll to position [321, 0]
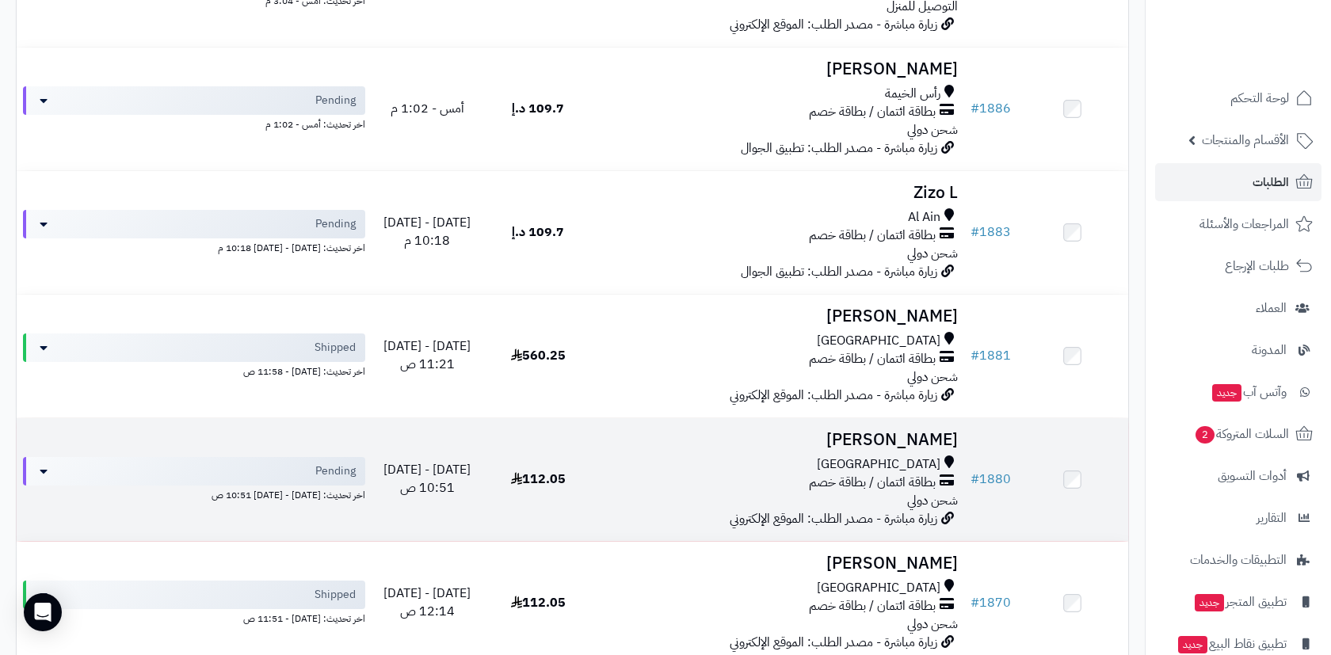
click at [621, 474] on div "بطاقة ائتمان / بطاقة خصم" at bounding box center [779, 483] width 357 height 18
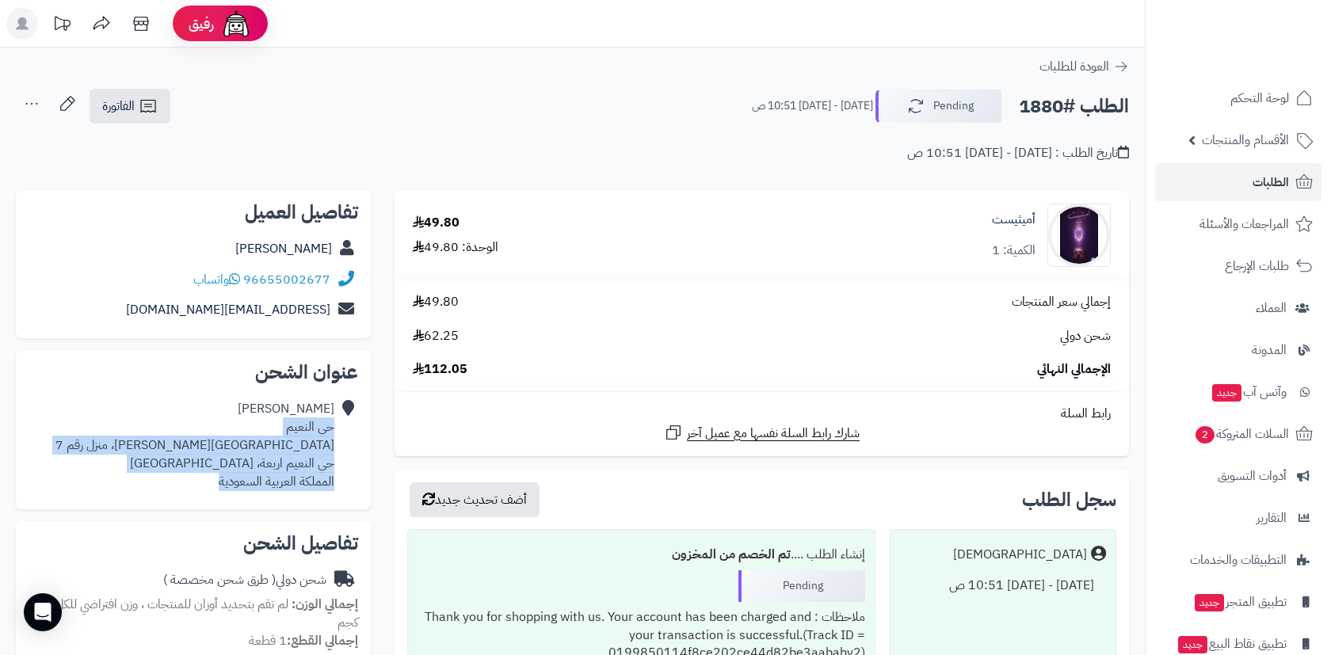
drag, startPoint x: 200, startPoint y: 476, endPoint x: 336, endPoint y: 427, distance: 144.8
click at [336, 427] on div "[PERSON_NAME] حي النعيم شارع [PERSON_NAME]، منزل رقم 7 [GEOGRAPHIC_DATA] اربعة،…" at bounding box center [194, 445] width 330 height 103
copy div "حي النعيم [GEOGRAPHIC_DATA][PERSON_NAME]، منزل رقم 7 [GEOGRAPHIC_DATA] اربعة، […"
